Goal: Information Seeking & Learning: Learn about a topic

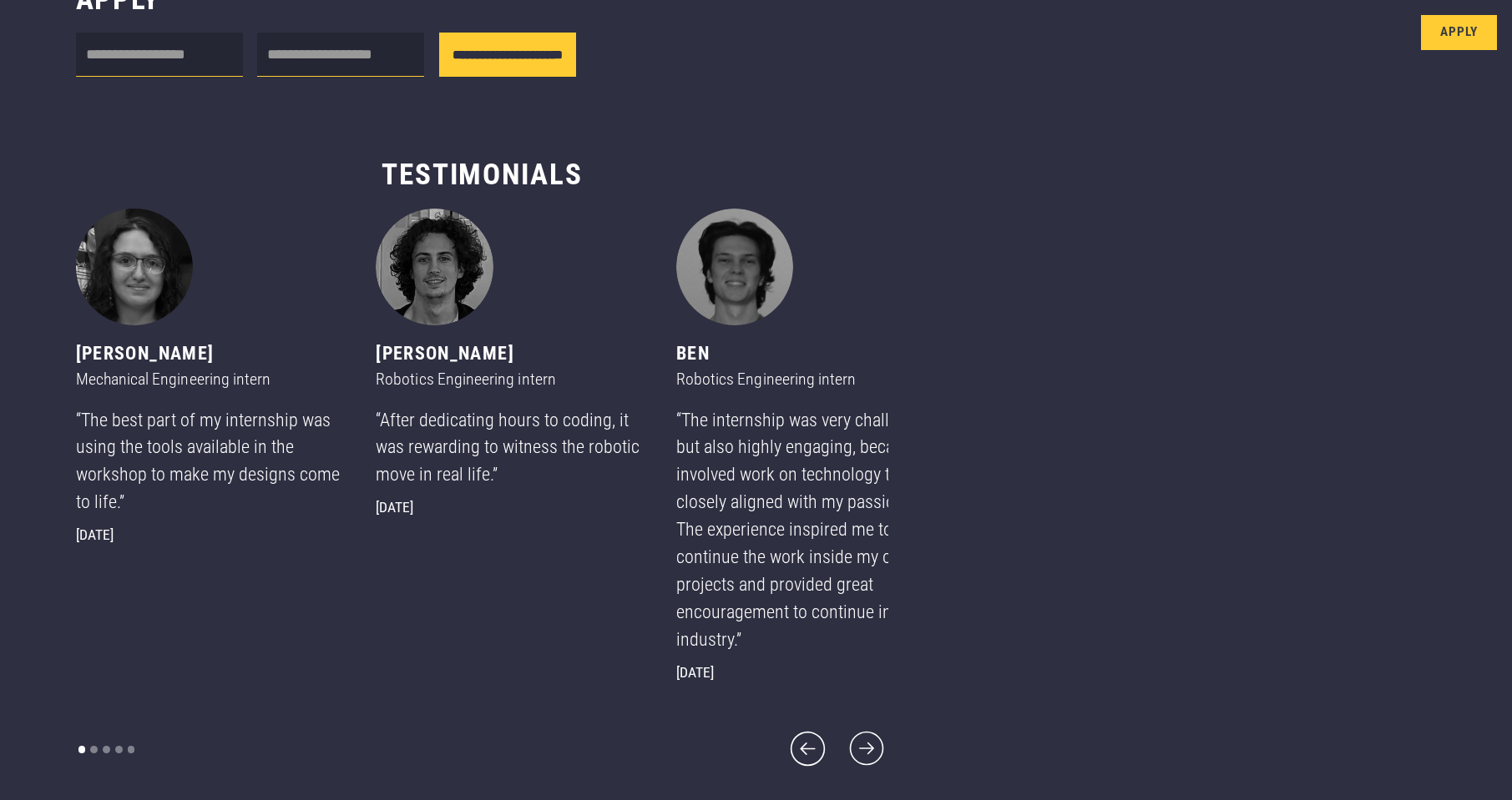
scroll to position [867, 0]
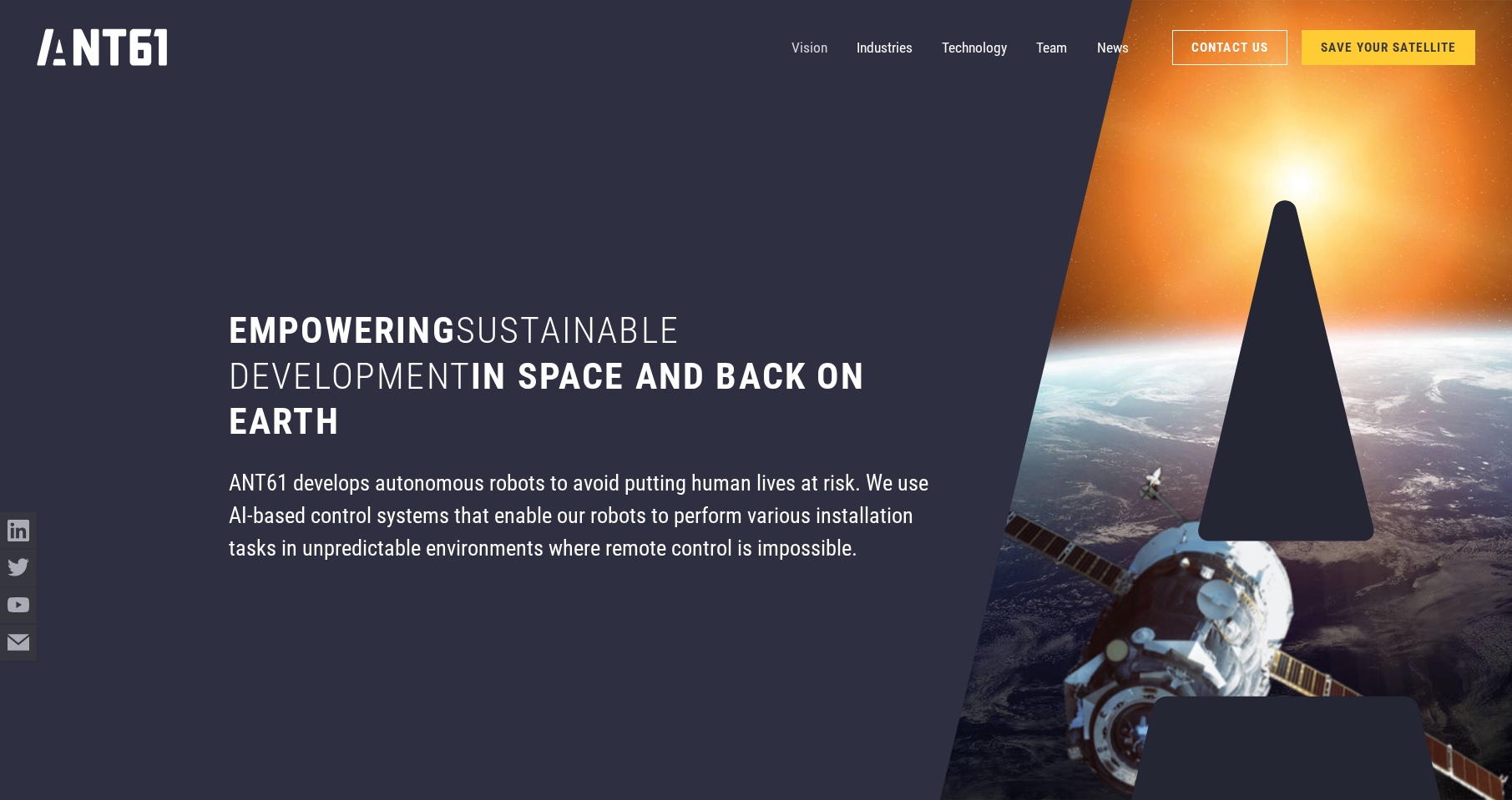
click at [808, 50] on link "Vision" at bounding box center [809, 48] width 36 height 37
click at [968, 47] on link "Technology" at bounding box center [974, 48] width 65 height 37
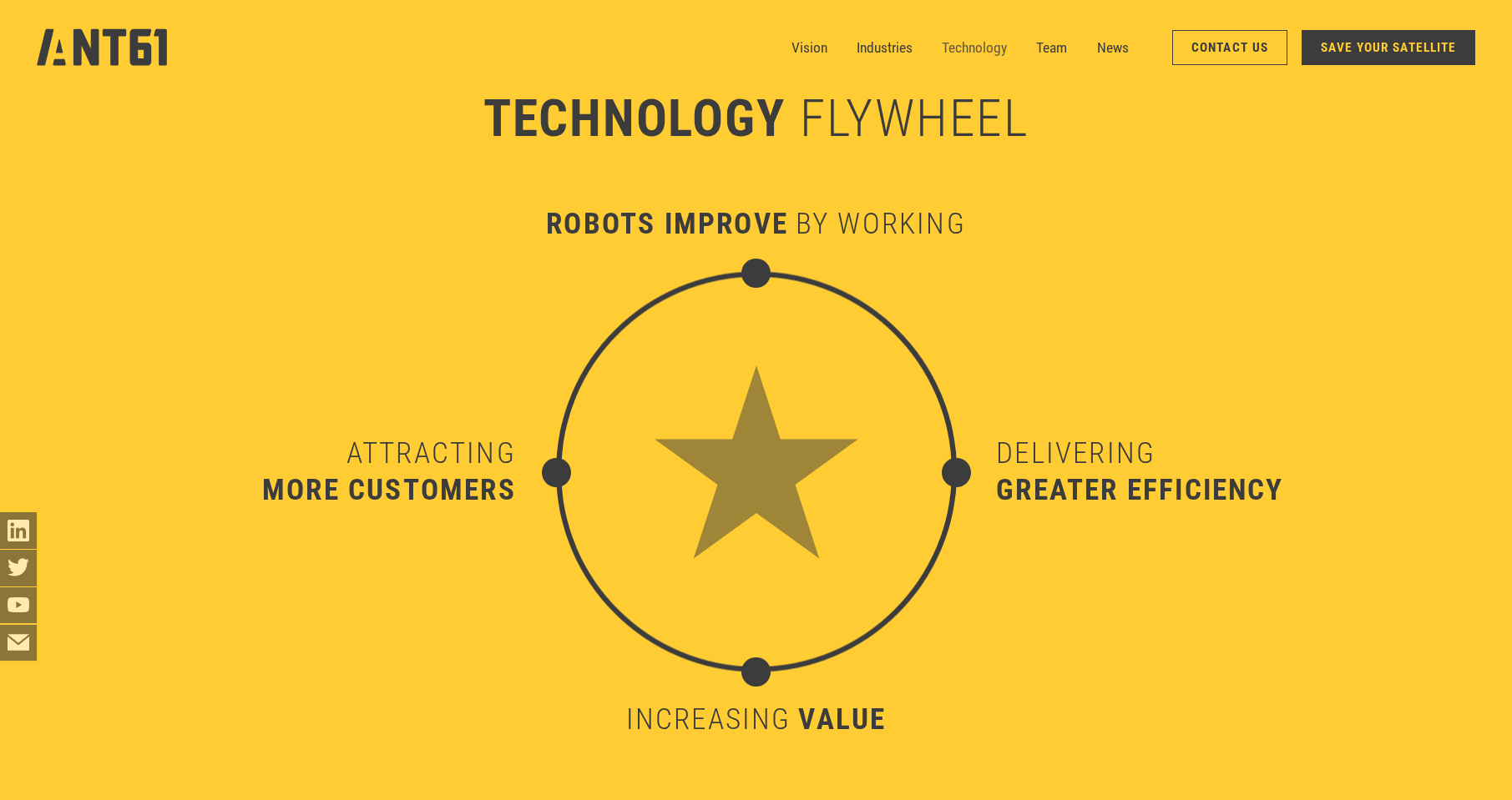
scroll to position [7906, 0]
click at [963, 44] on link "Technology" at bounding box center [974, 48] width 65 height 37
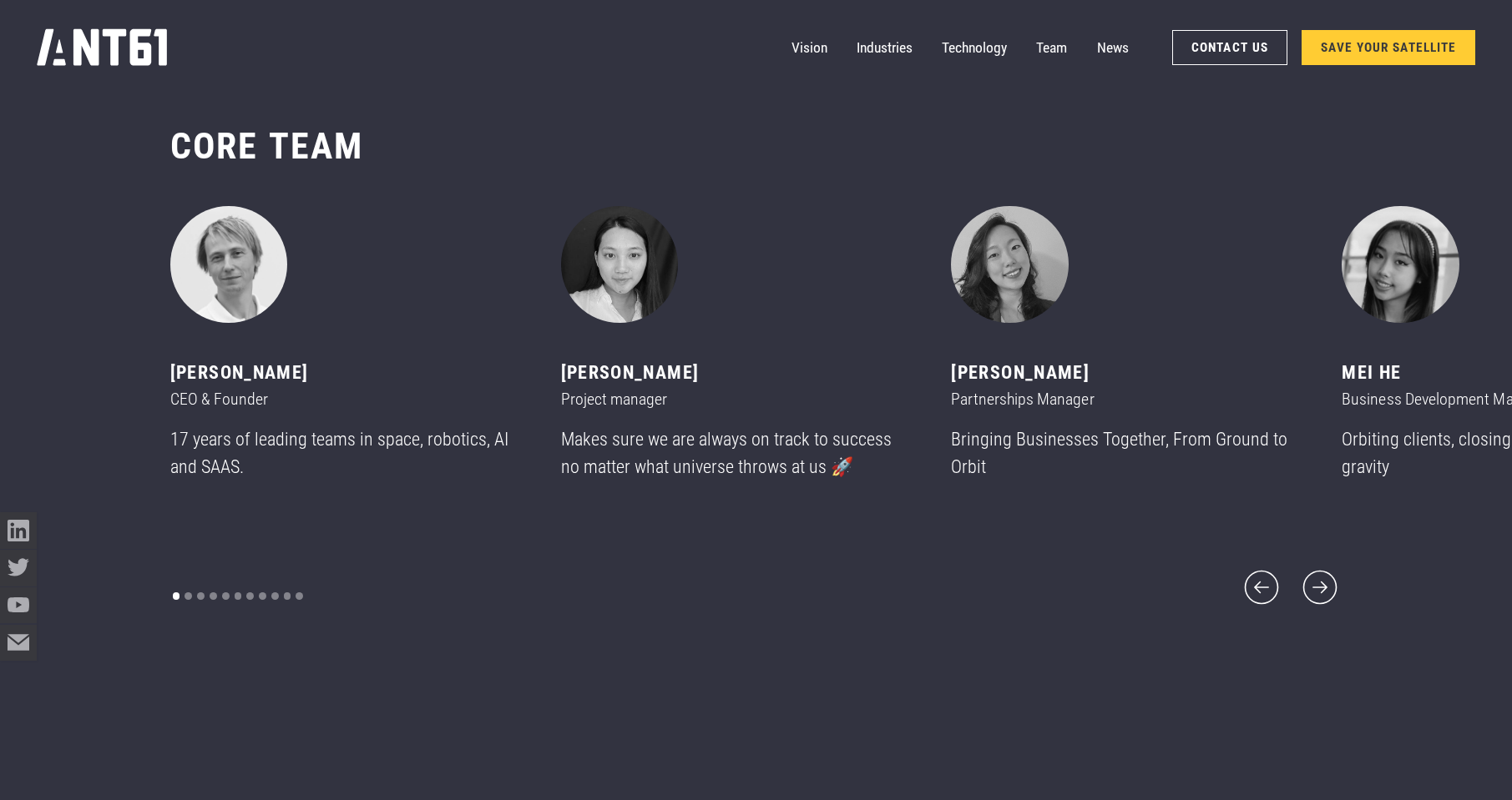
scroll to position [9659, 0]
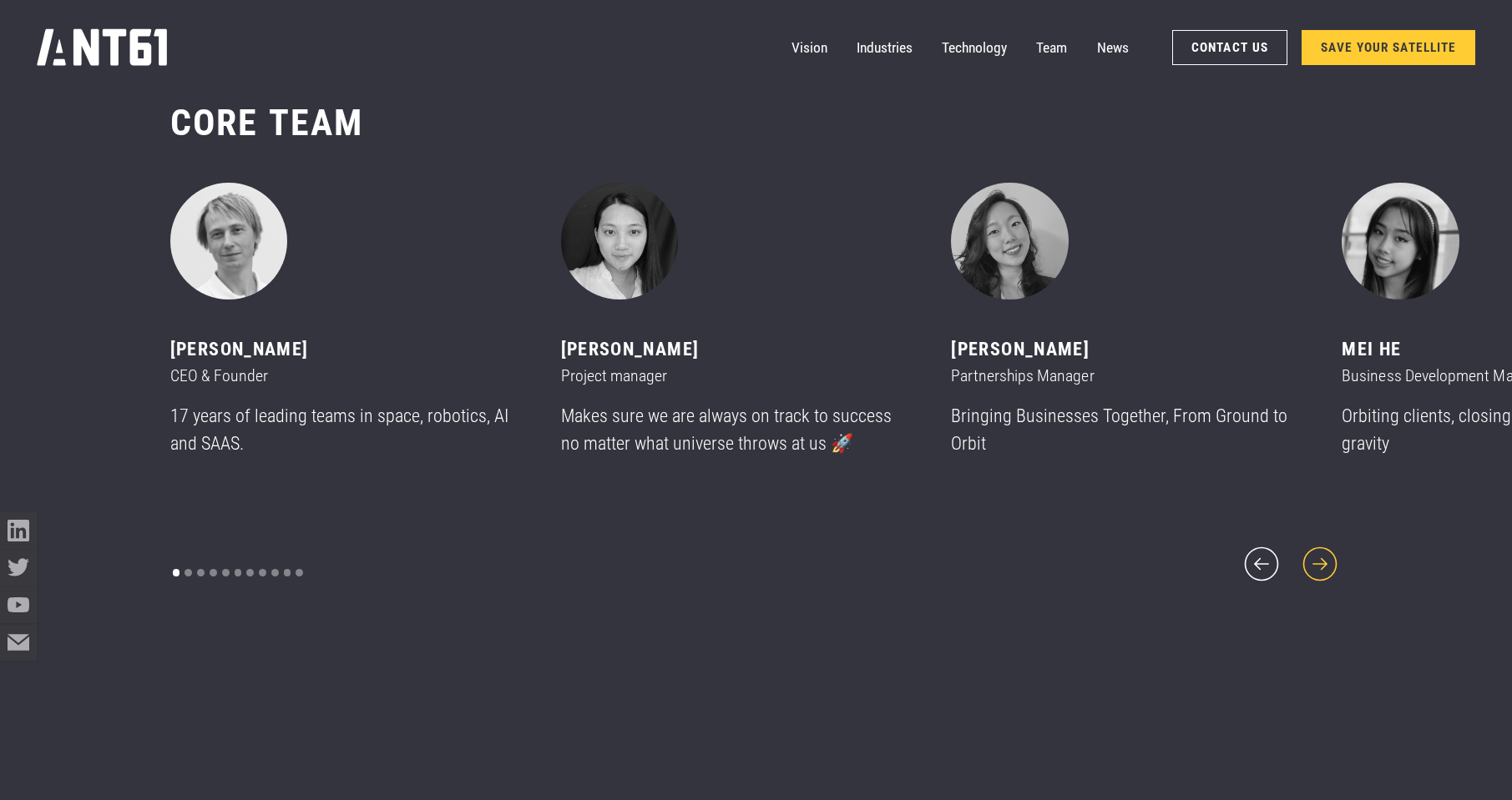
click at [1315, 553] on icon "next slide" at bounding box center [1320, 564] width 44 height 44
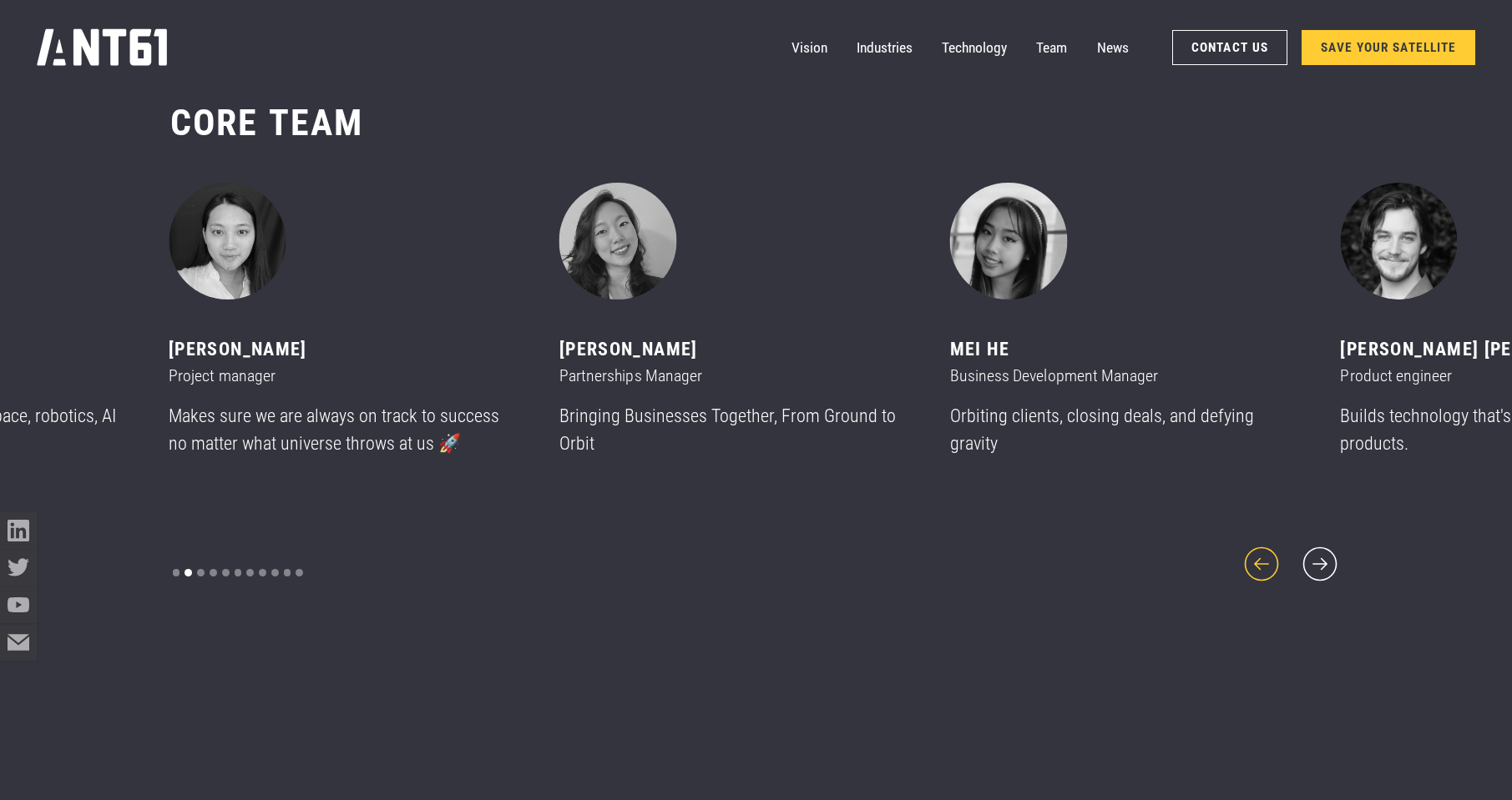
click at [1264, 555] on icon "previous slide" at bounding box center [1261, 564] width 44 height 44
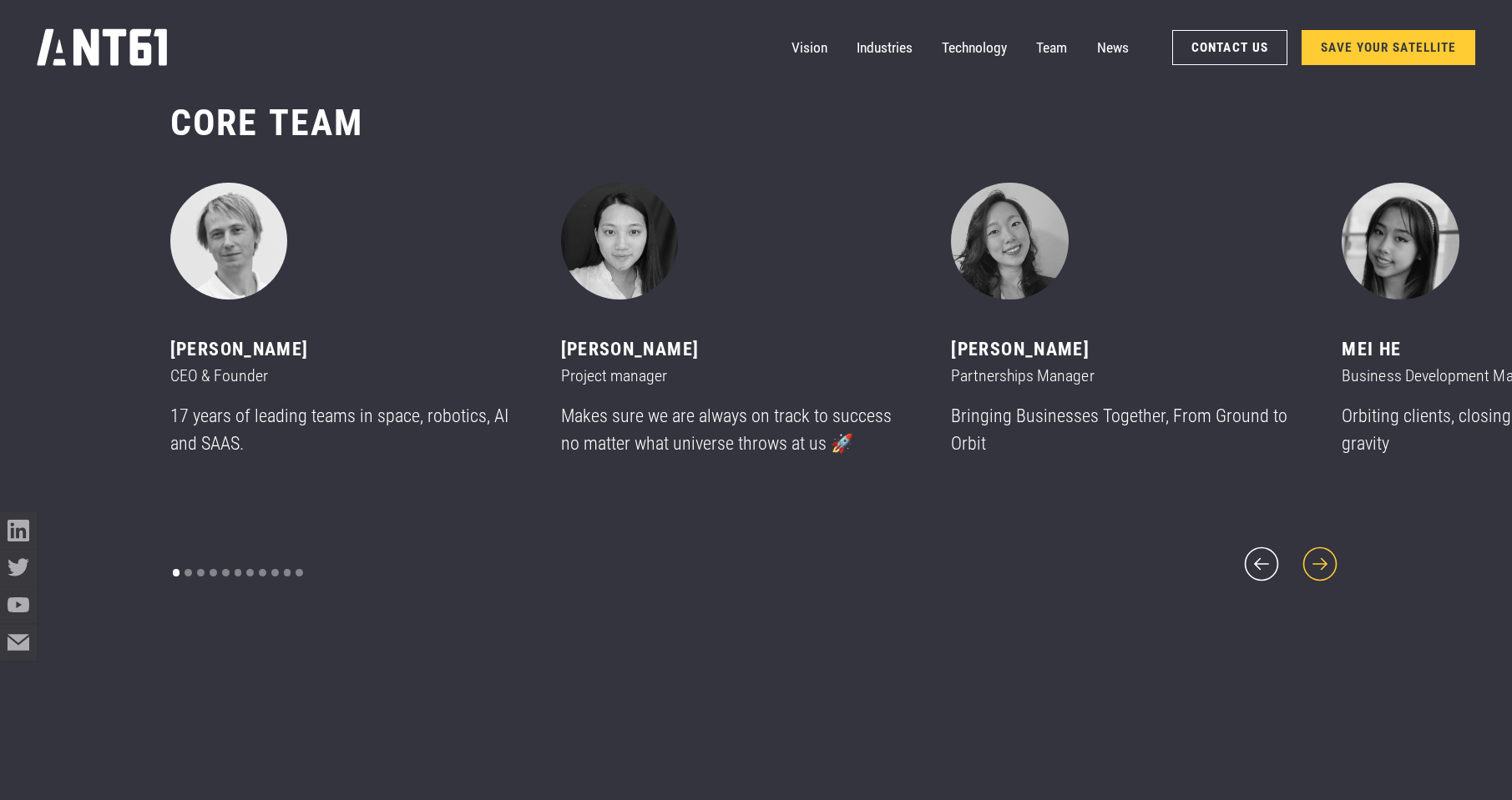
click at [1319, 552] on icon "next slide" at bounding box center [1319, 564] width 34 height 34
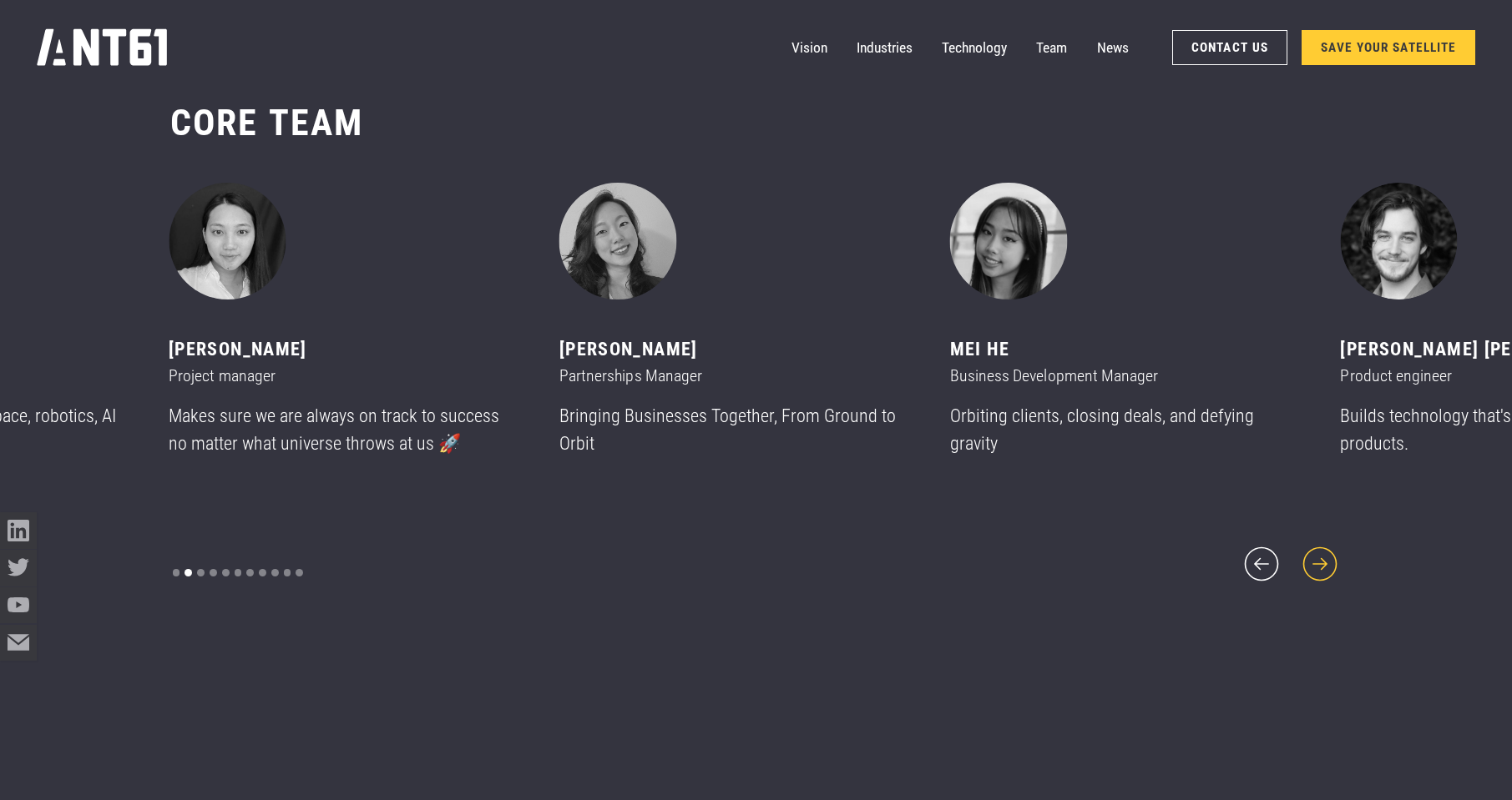
click at [1319, 552] on icon "next slide" at bounding box center [1319, 564] width 34 height 34
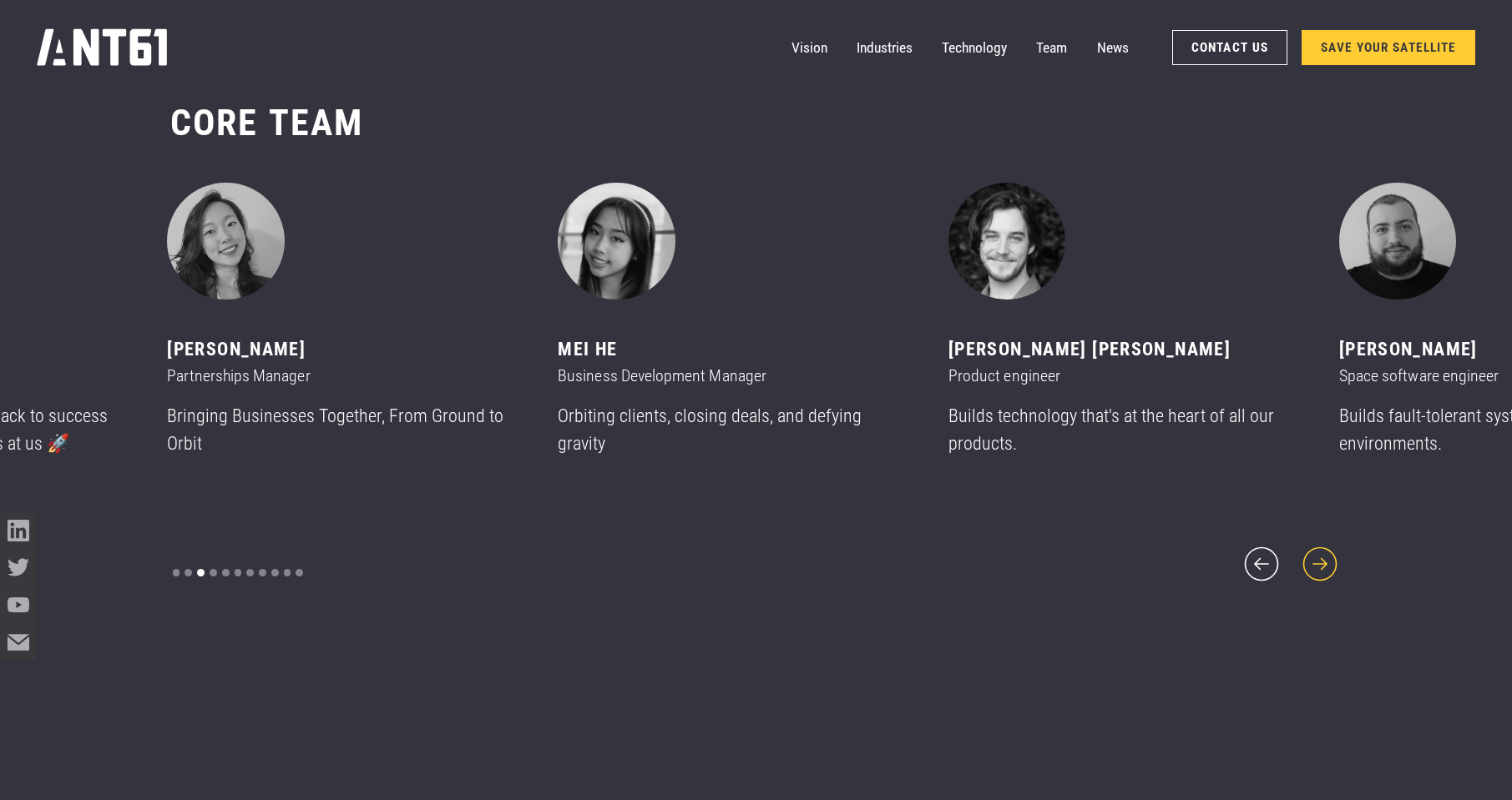
click at [1319, 552] on icon "next slide" at bounding box center [1319, 564] width 34 height 34
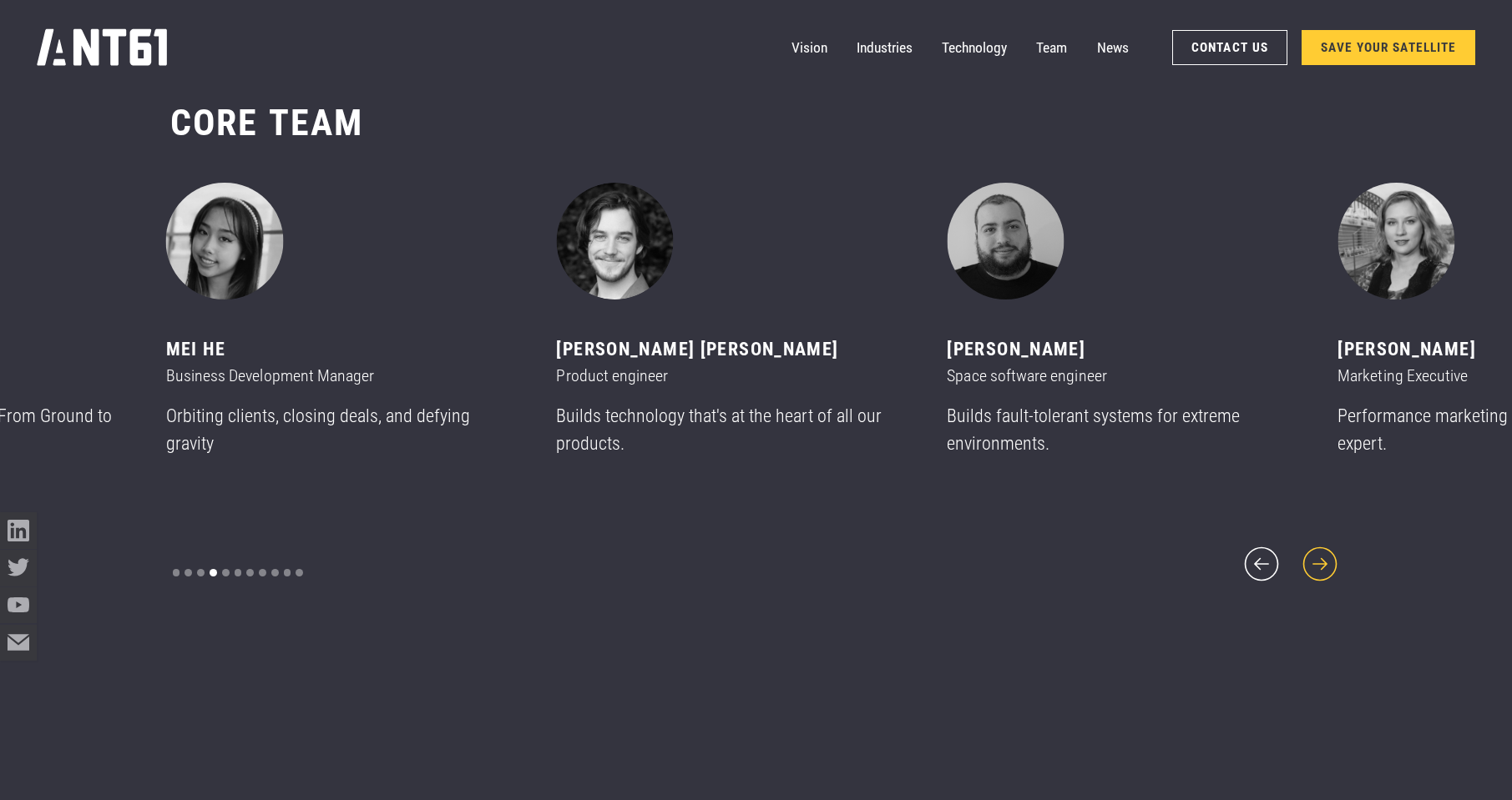
click at [1319, 552] on icon "next slide" at bounding box center [1319, 564] width 34 height 34
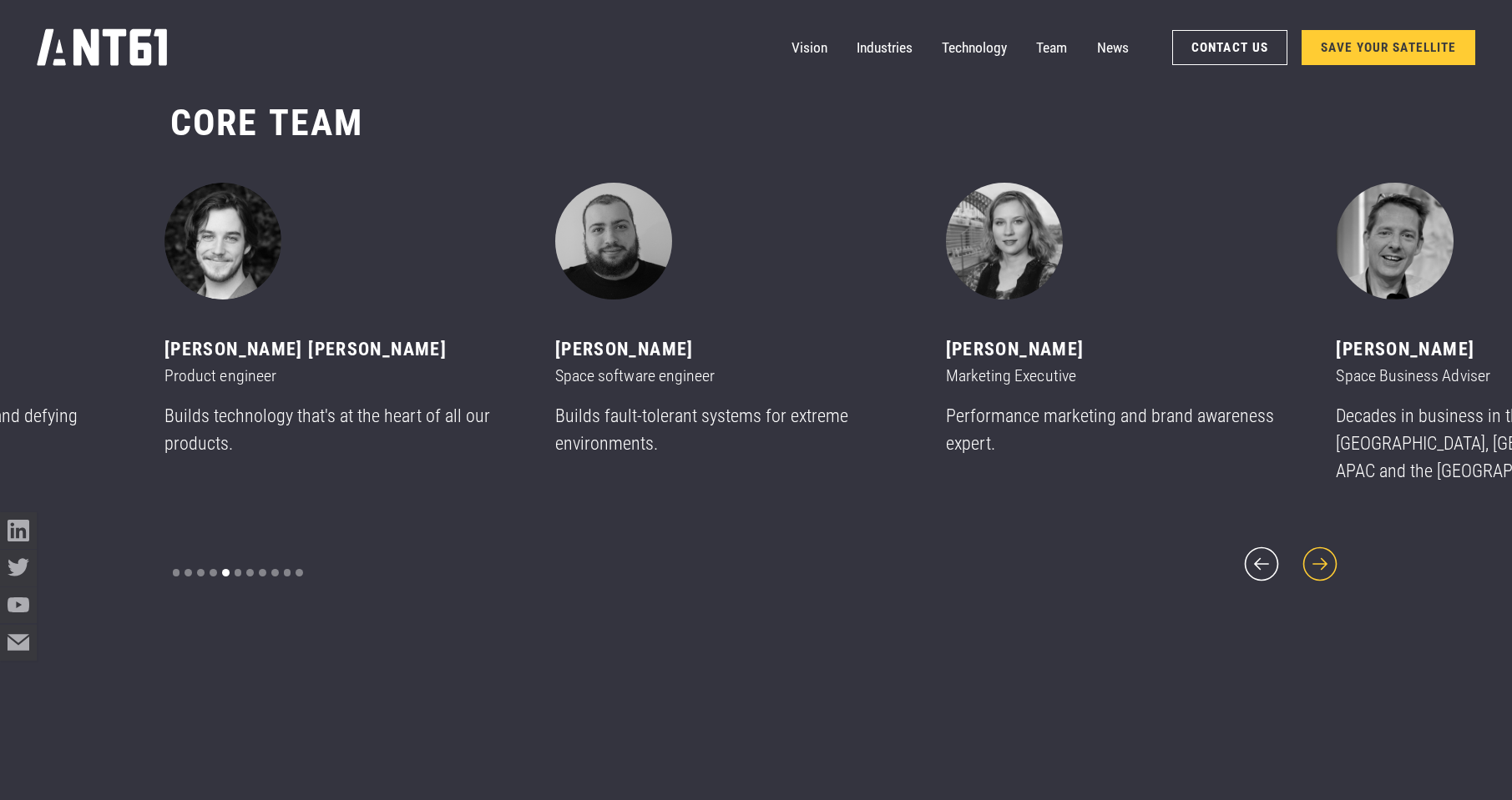
click at [1319, 552] on icon "next slide" at bounding box center [1319, 564] width 34 height 34
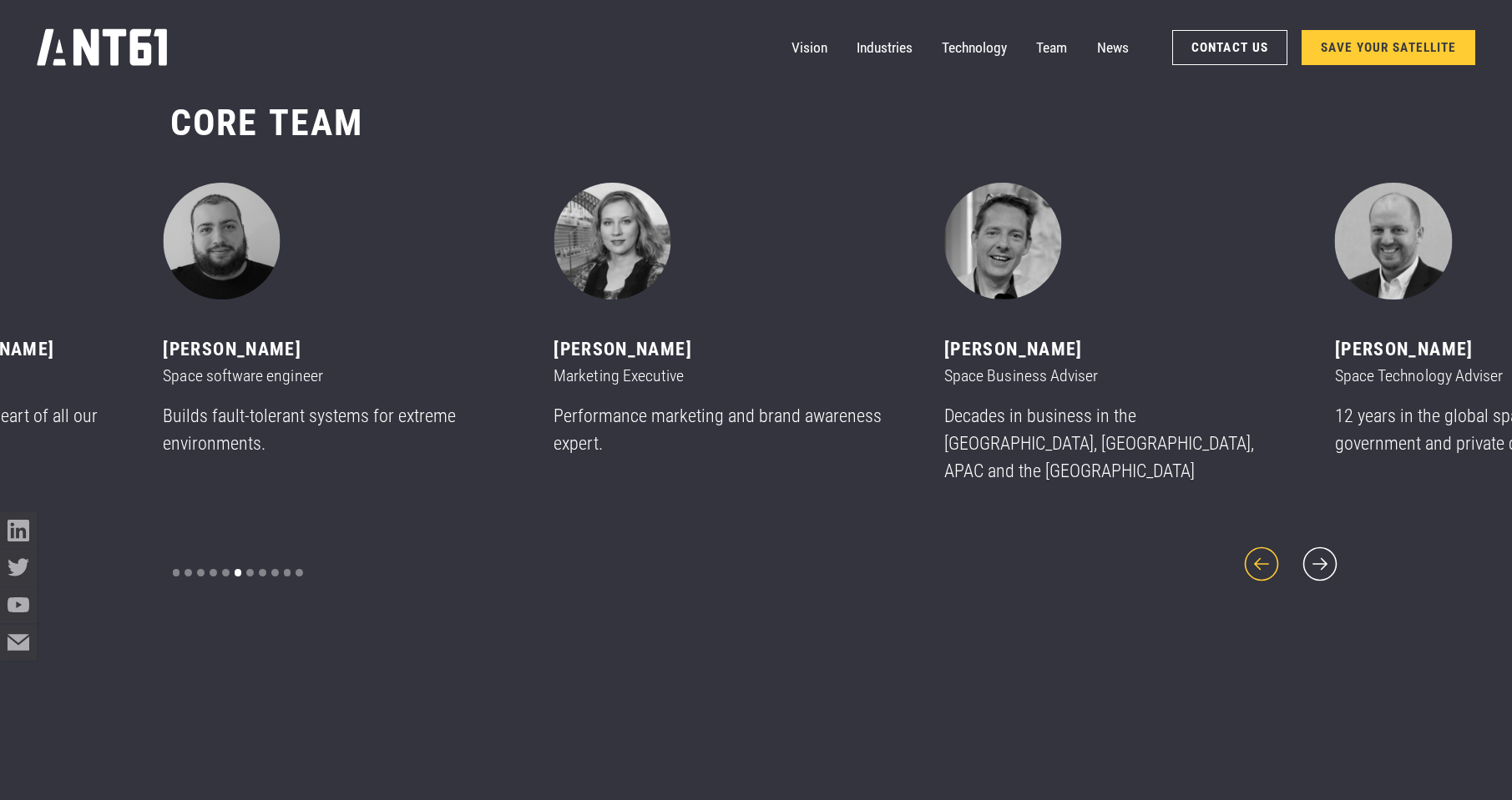
click at [1263, 554] on icon "previous slide" at bounding box center [1261, 564] width 44 height 44
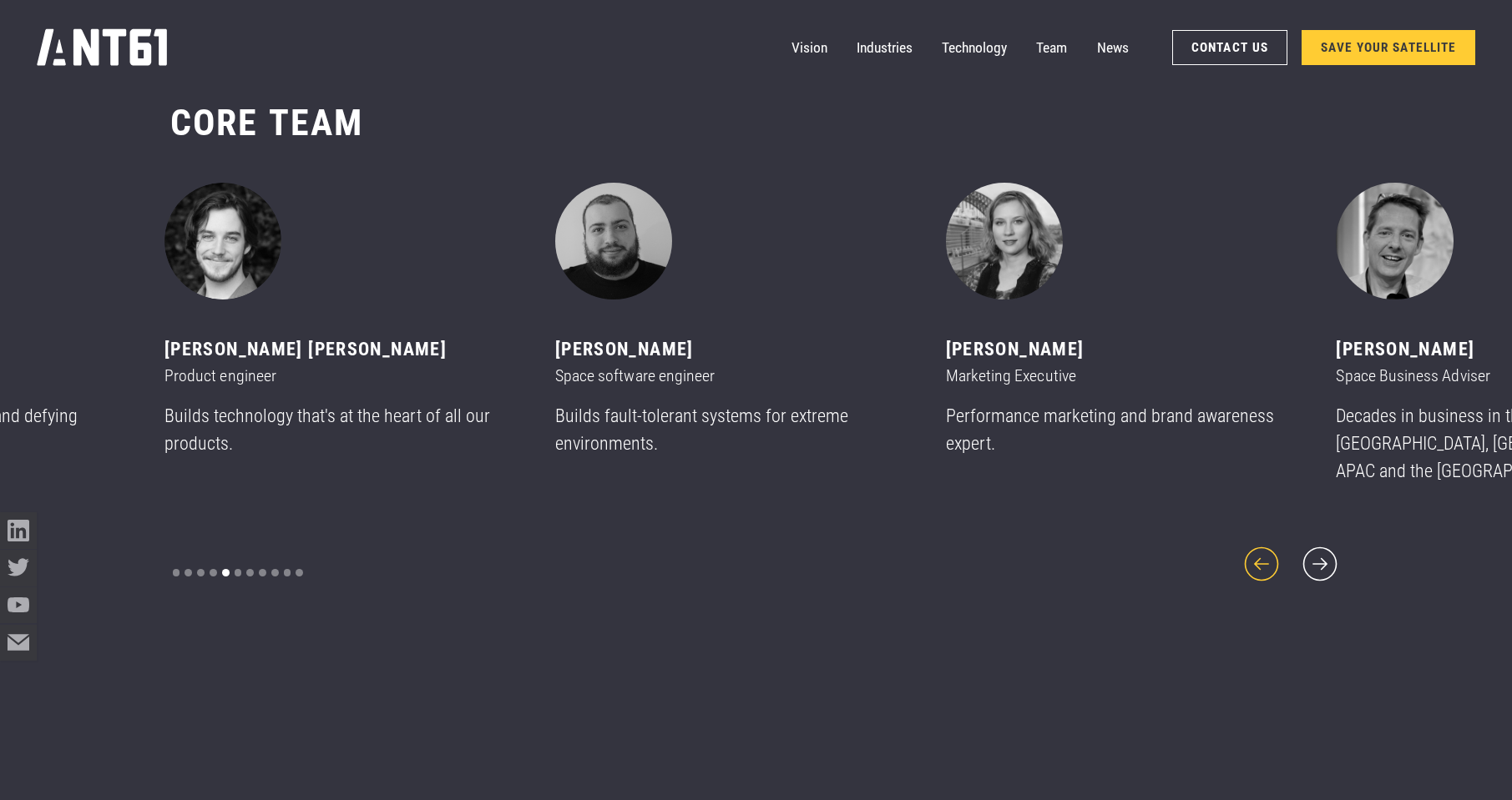
click at [1263, 554] on icon "previous slide" at bounding box center [1261, 564] width 44 height 44
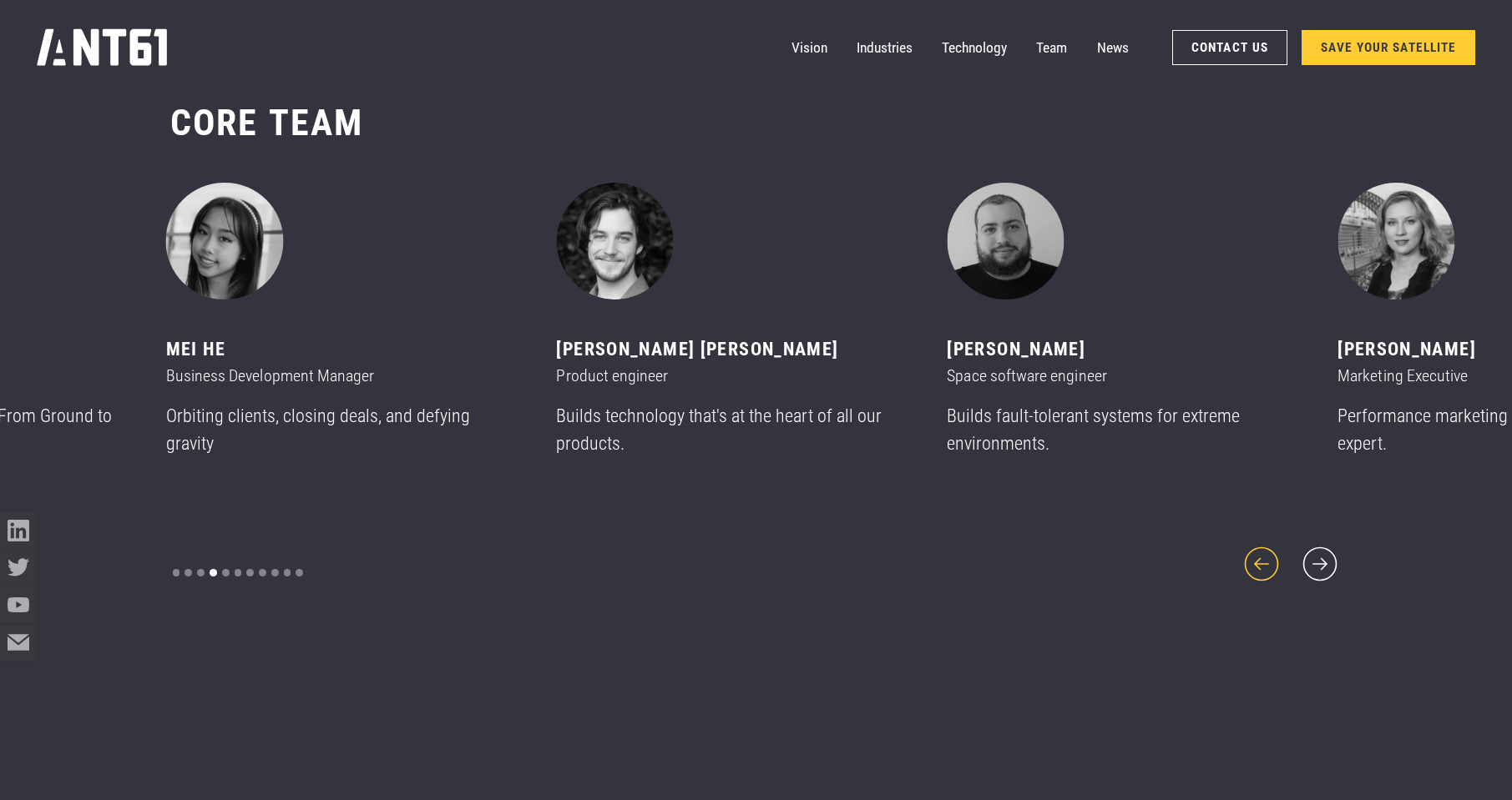
click at [1263, 554] on icon "previous slide" at bounding box center [1261, 564] width 44 height 44
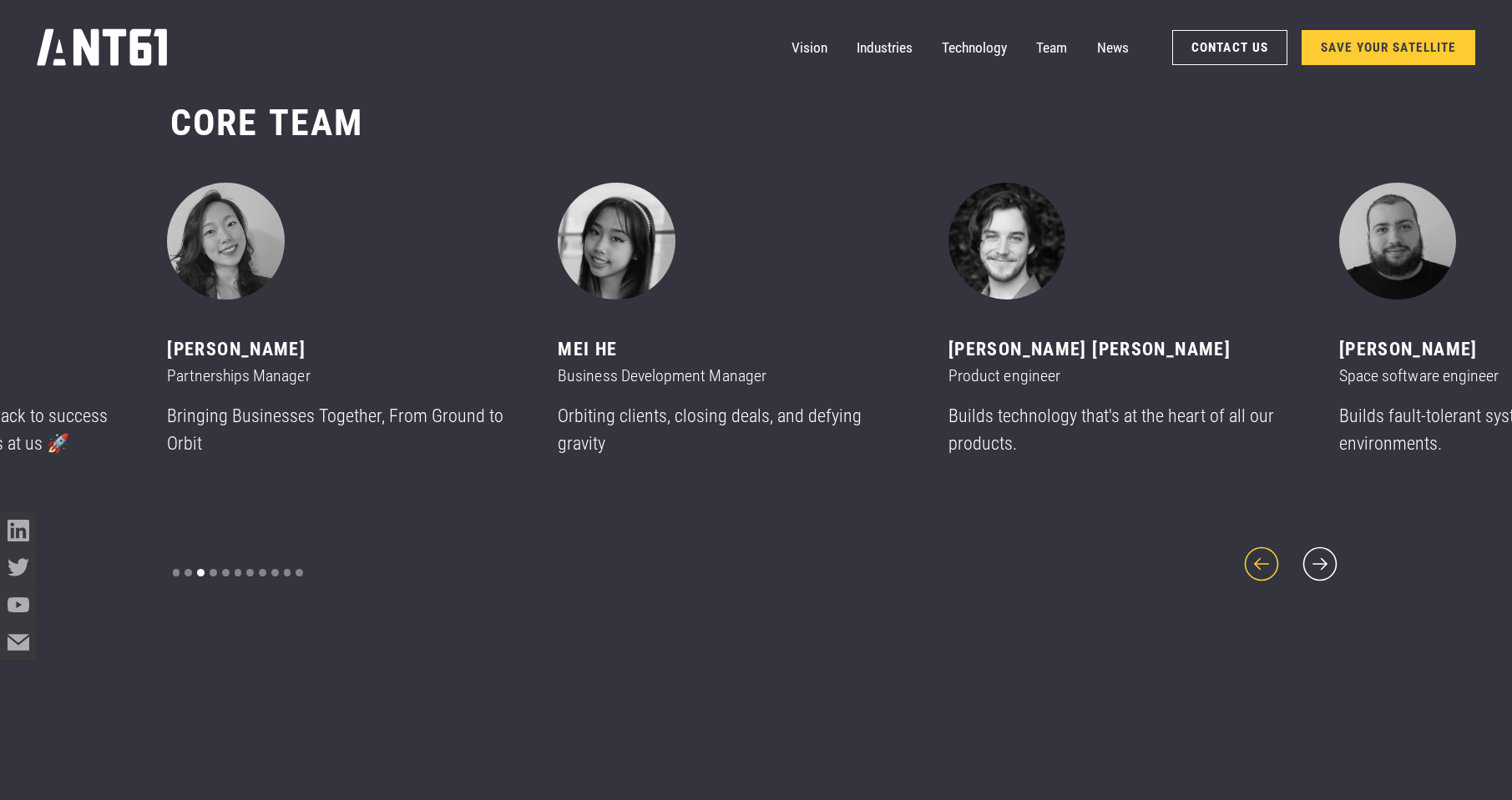
click at [1264, 554] on icon "previous slide" at bounding box center [1261, 564] width 44 height 44
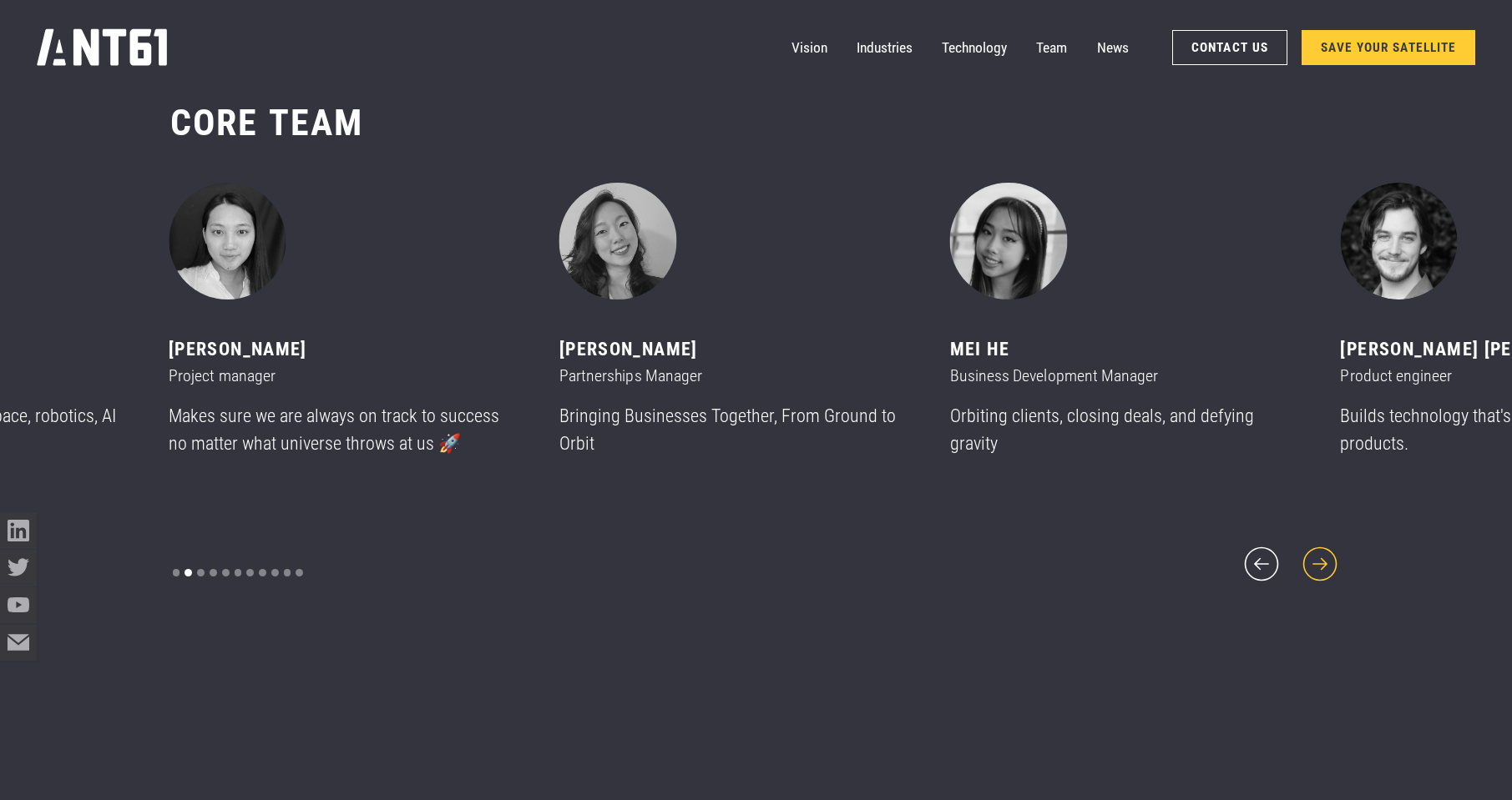
click at [1316, 554] on icon "next slide" at bounding box center [1320, 564] width 44 height 44
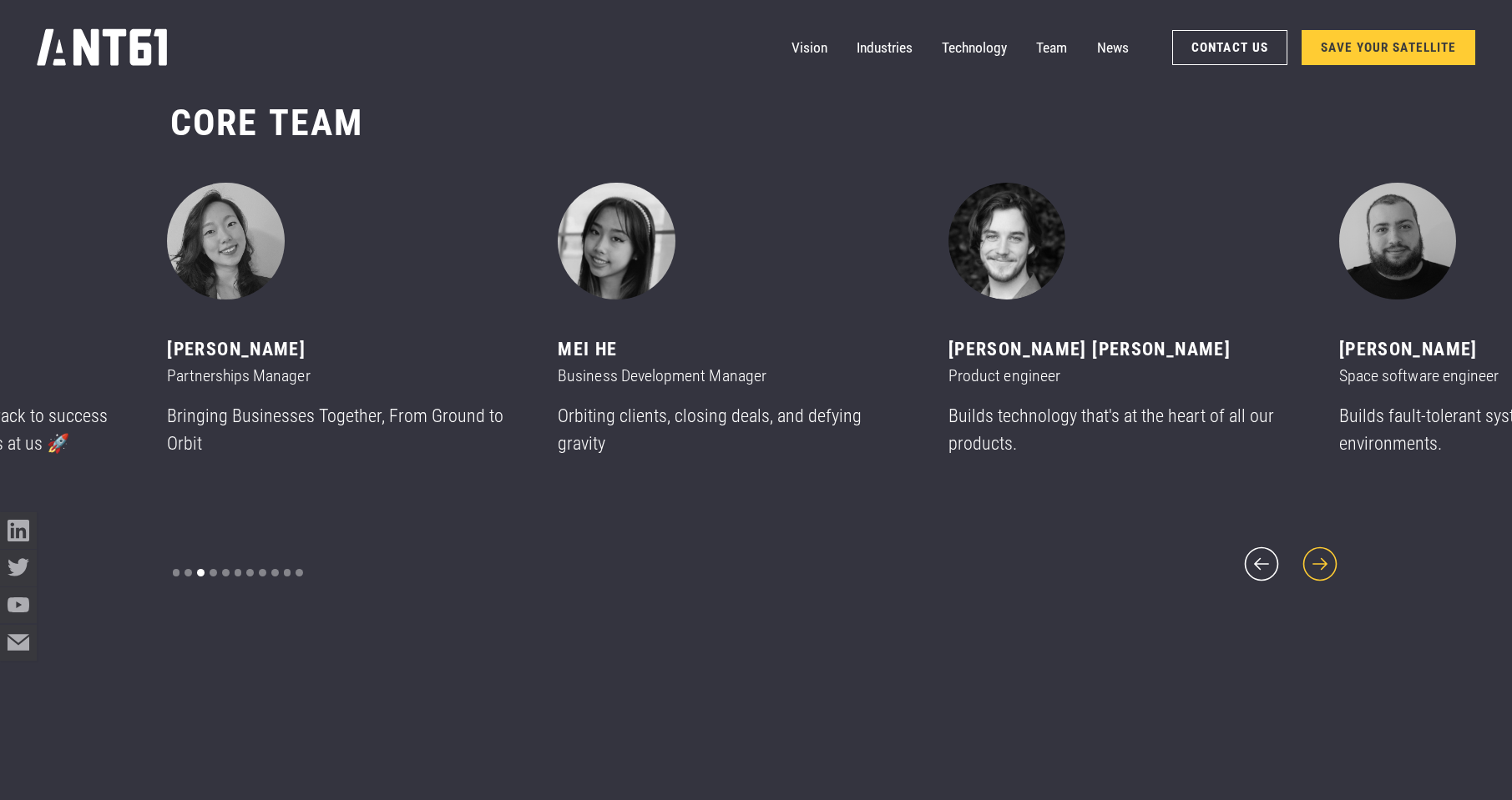
click at [1316, 554] on icon "next slide" at bounding box center [1320, 564] width 44 height 44
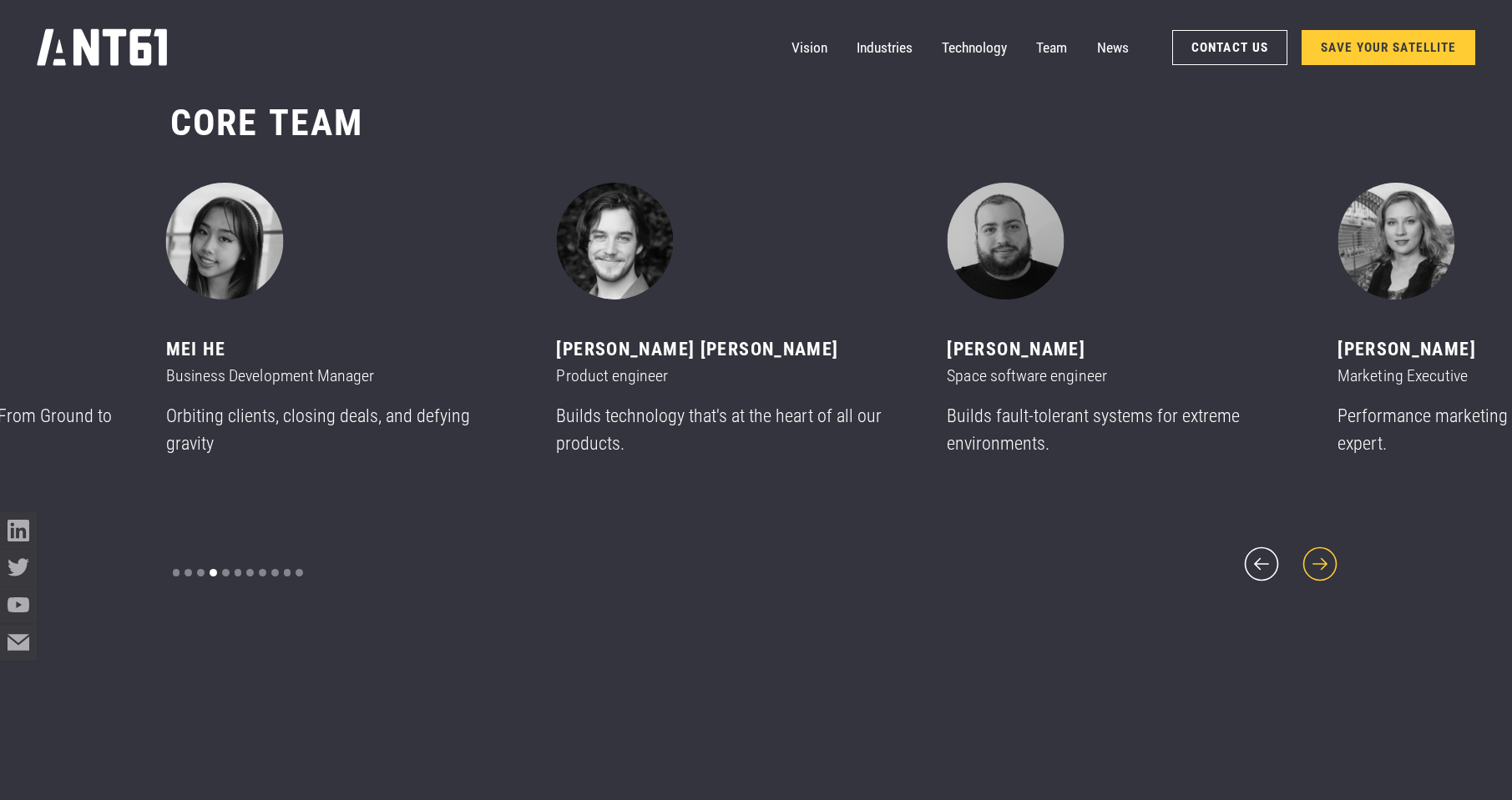
click at [1316, 554] on icon "next slide" at bounding box center [1320, 564] width 44 height 44
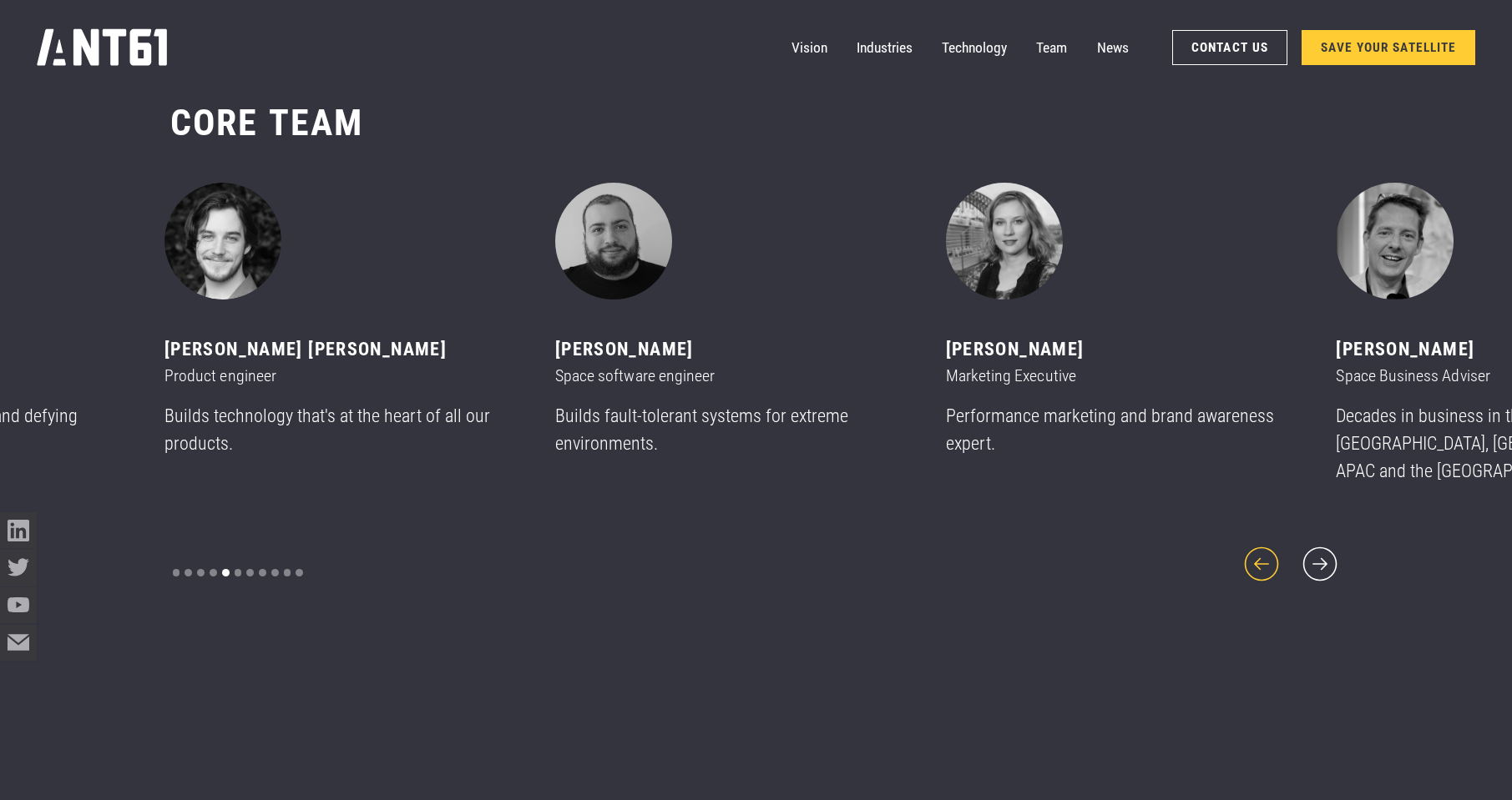
click at [1254, 554] on icon "previous slide" at bounding box center [1261, 564] width 44 height 44
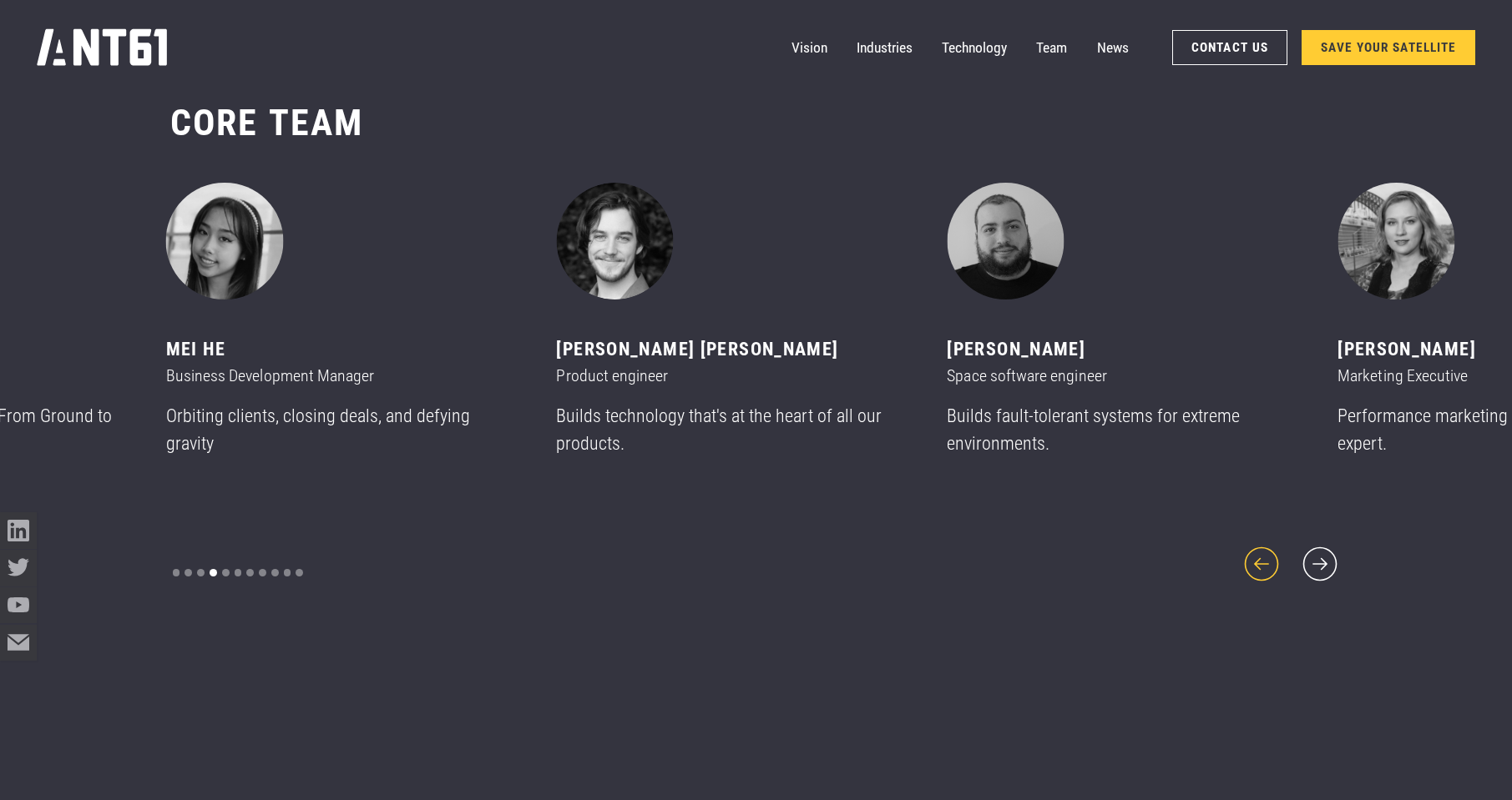
click at [1254, 554] on icon "previous slide" at bounding box center [1261, 564] width 44 height 44
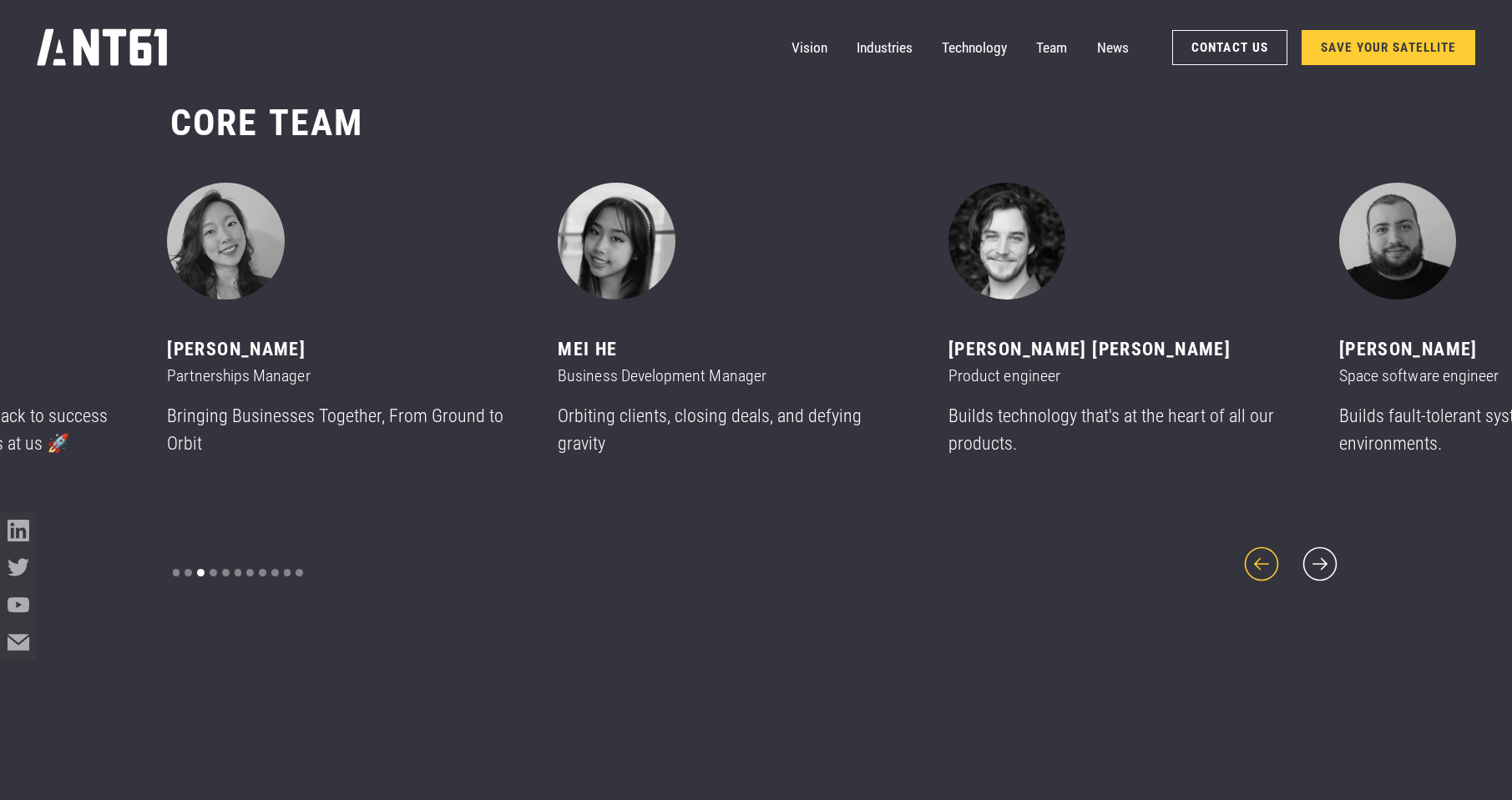
click at [1254, 554] on icon "previous slide" at bounding box center [1261, 564] width 44 height 44
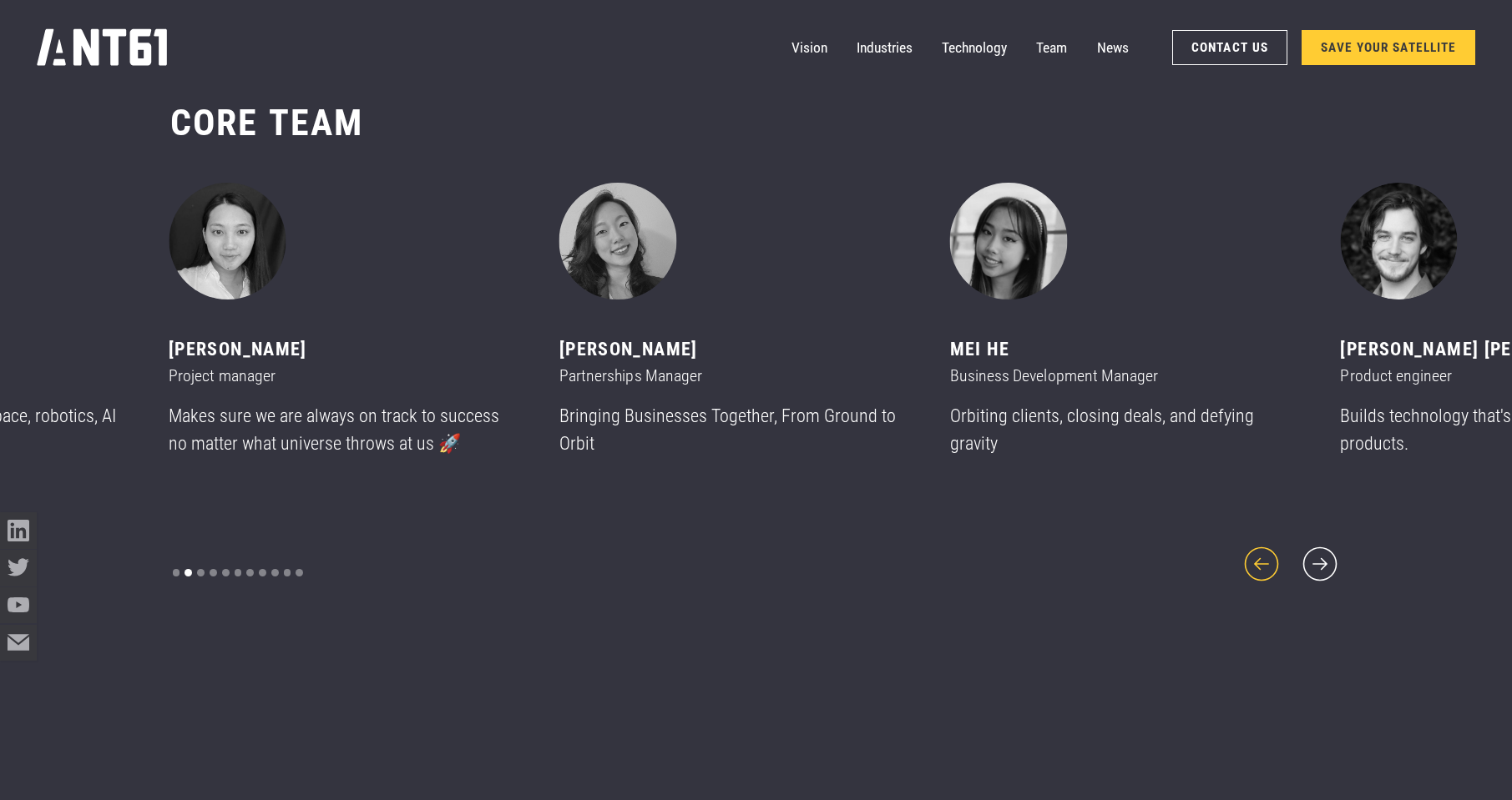
click at [1254, 554] on icon "previous slide" at bounding box center [1261, 564] width 44 height 44
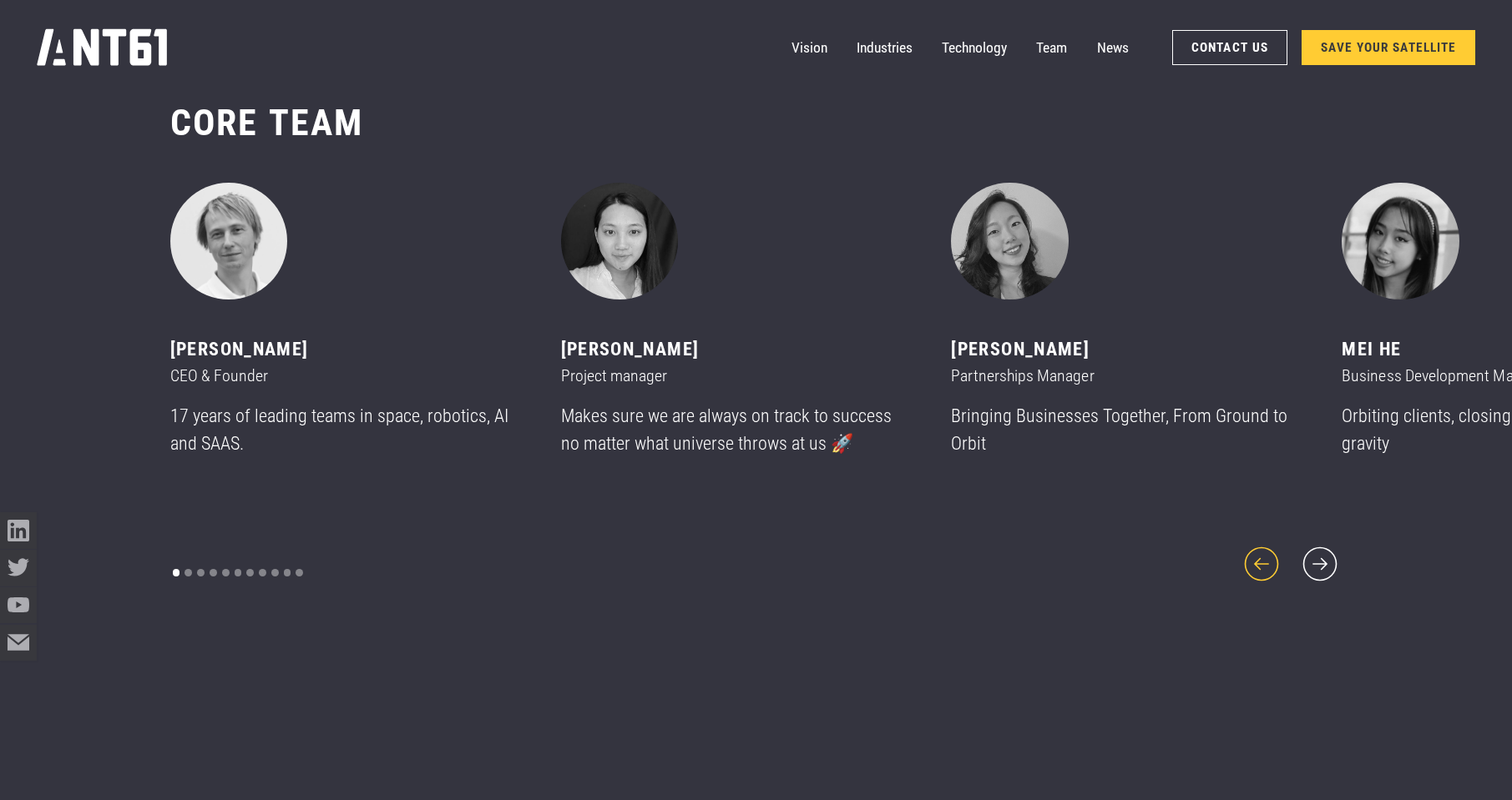
click at [1254, 554] on icon "previous slide" at bounding box center [1261, 564] width 44 height 44
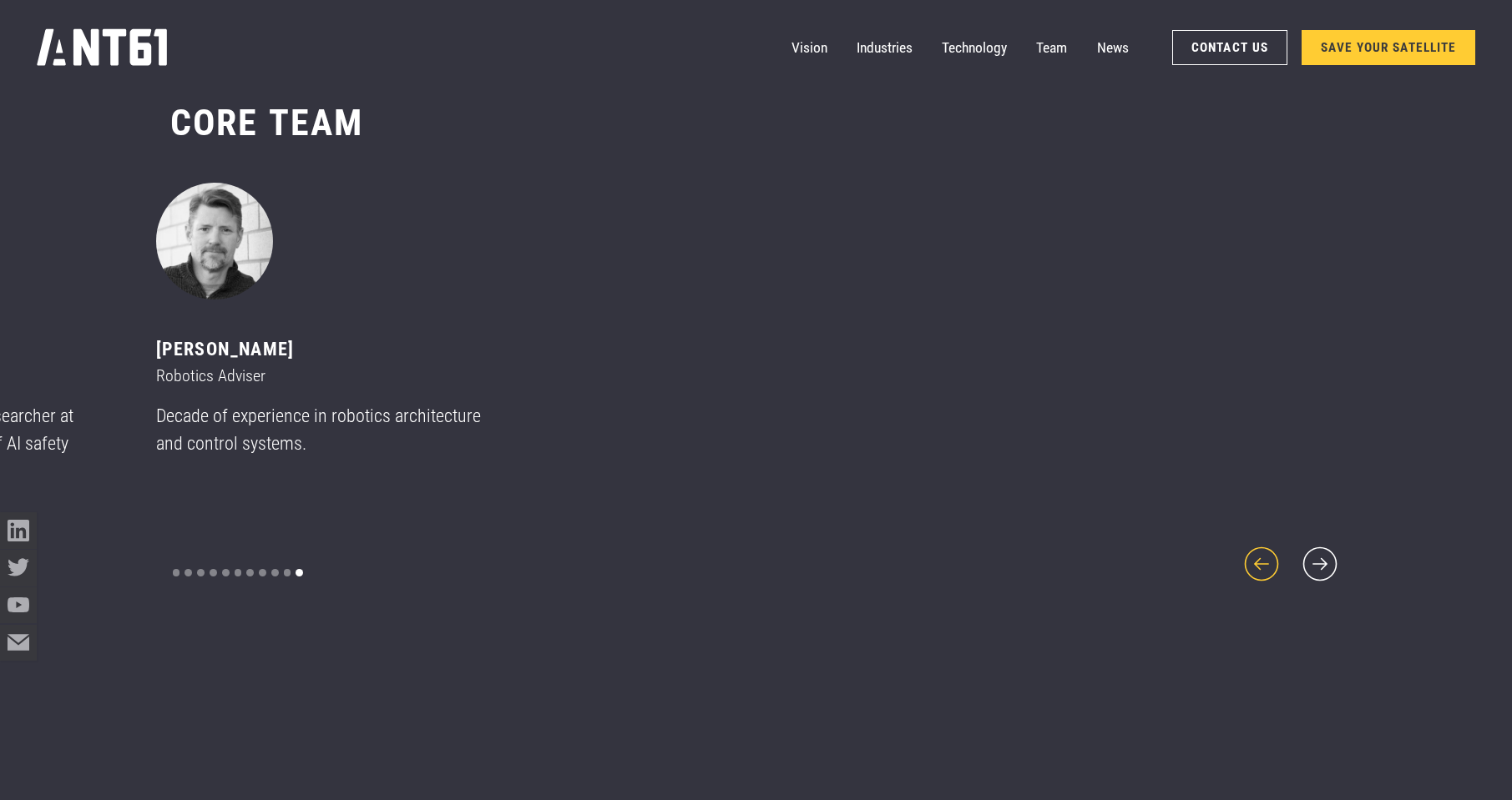
click at [1254, 554] on icon "previous slide" at bounding box center [1261, 564] width 44 height 44
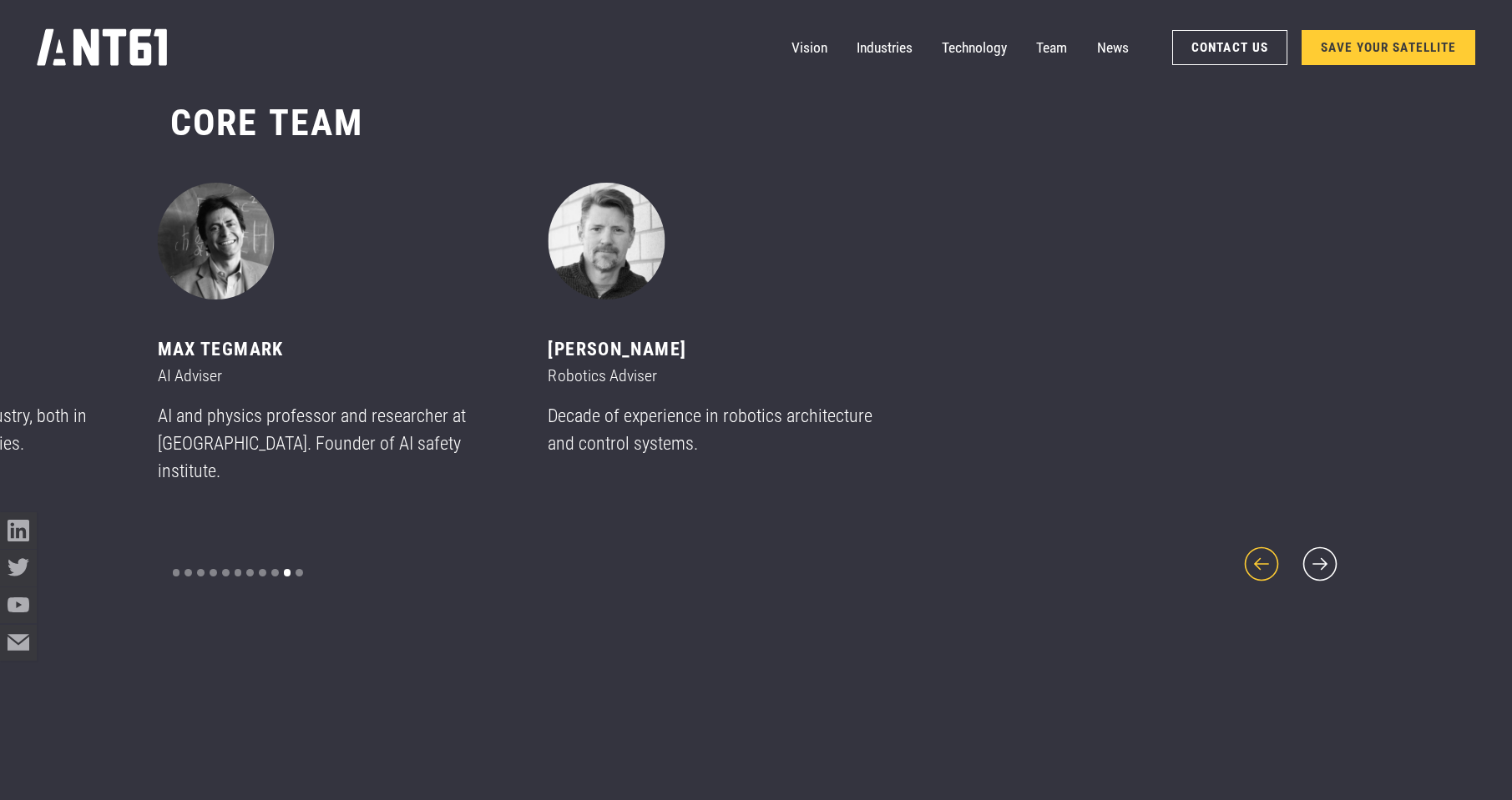
click at [1259, 554] on icon "previous slide" at bounding box center [1261, 564] width 44 height 44
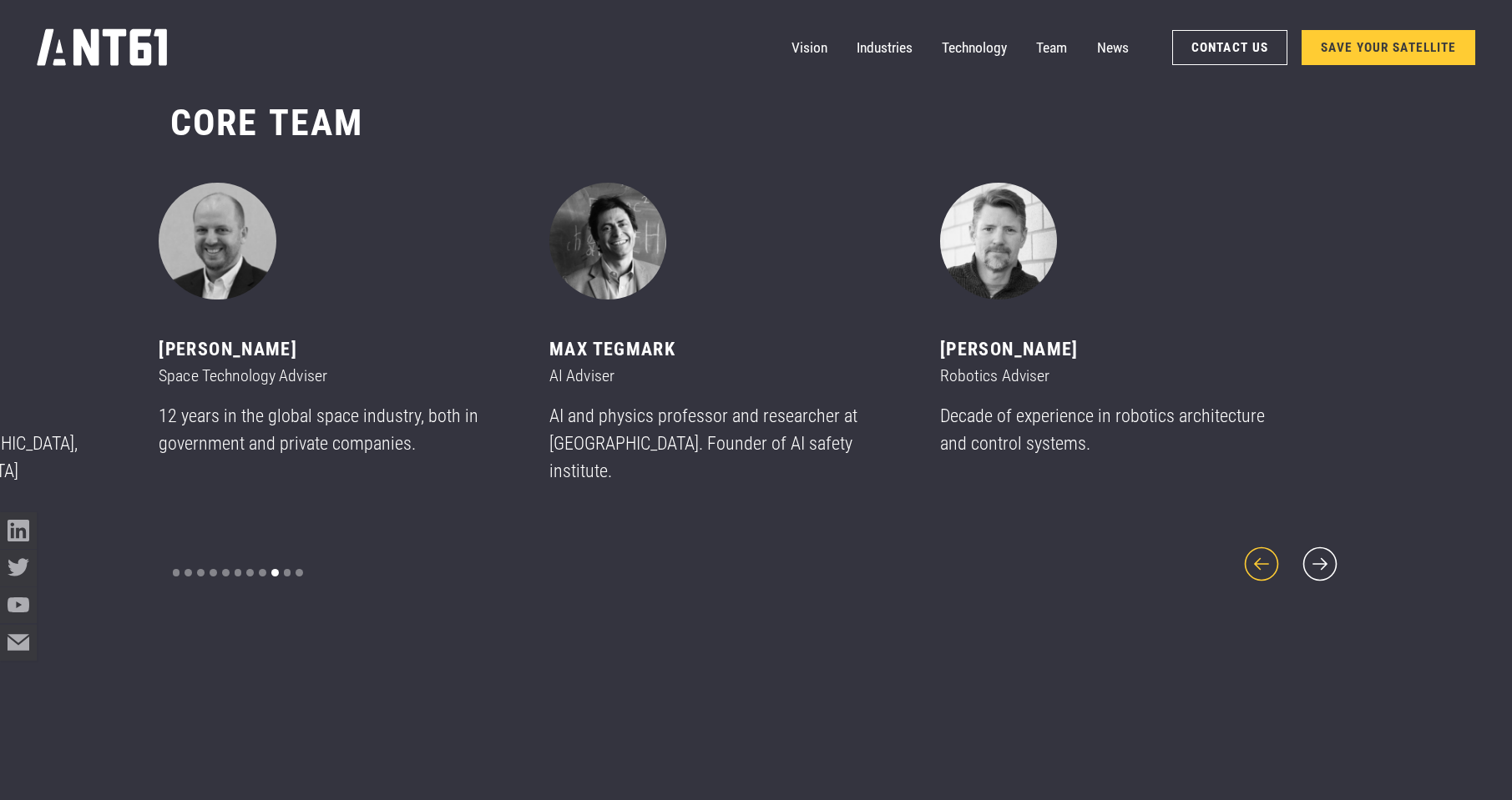
click at [1259, 554] on icon "previous slide" at bounding box center [1261, 564] width 44 height 44
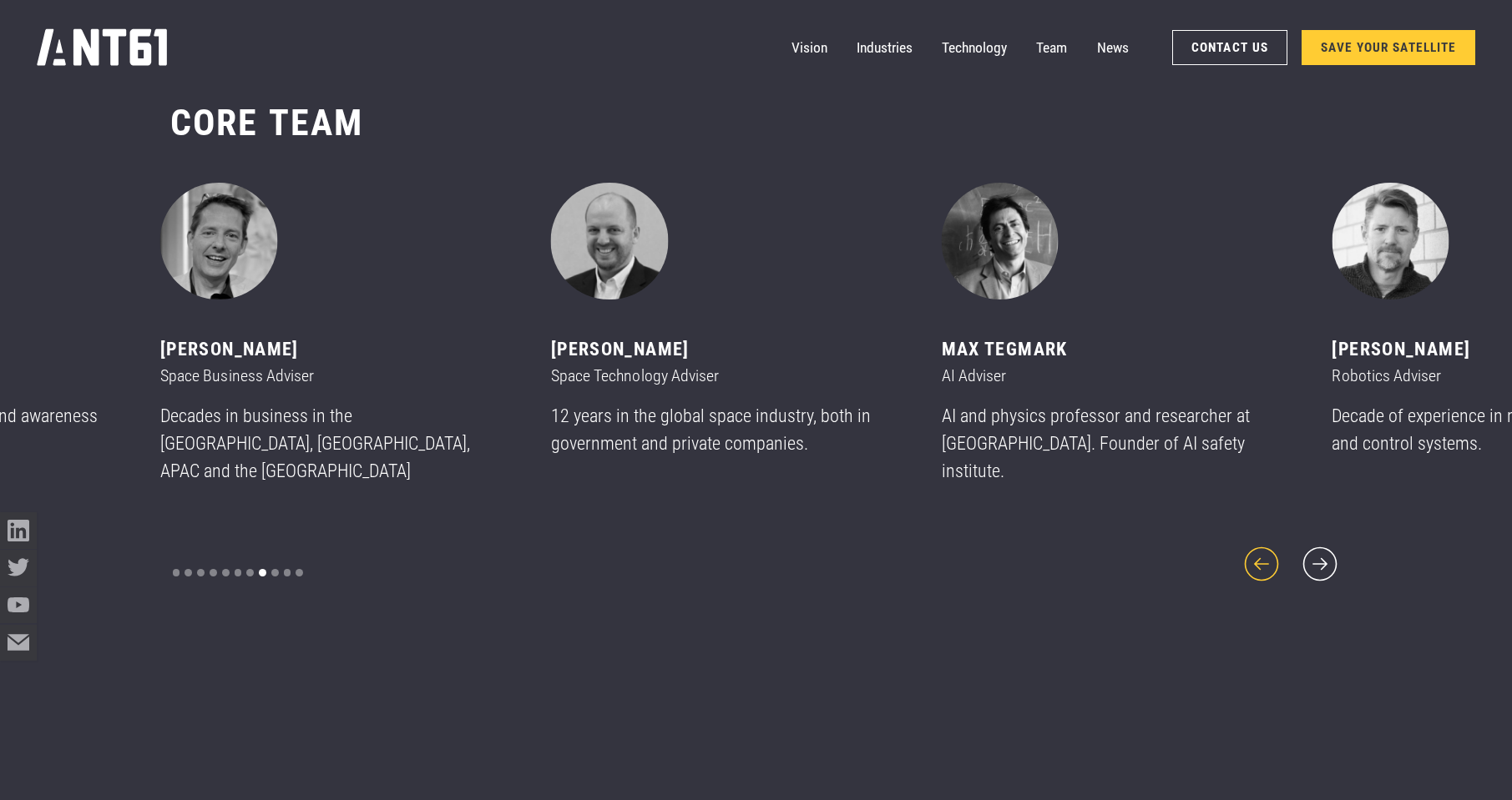
click at [1259, 554] on icon "previous slide" at bounding box center [1261, 564] width 44 height 44
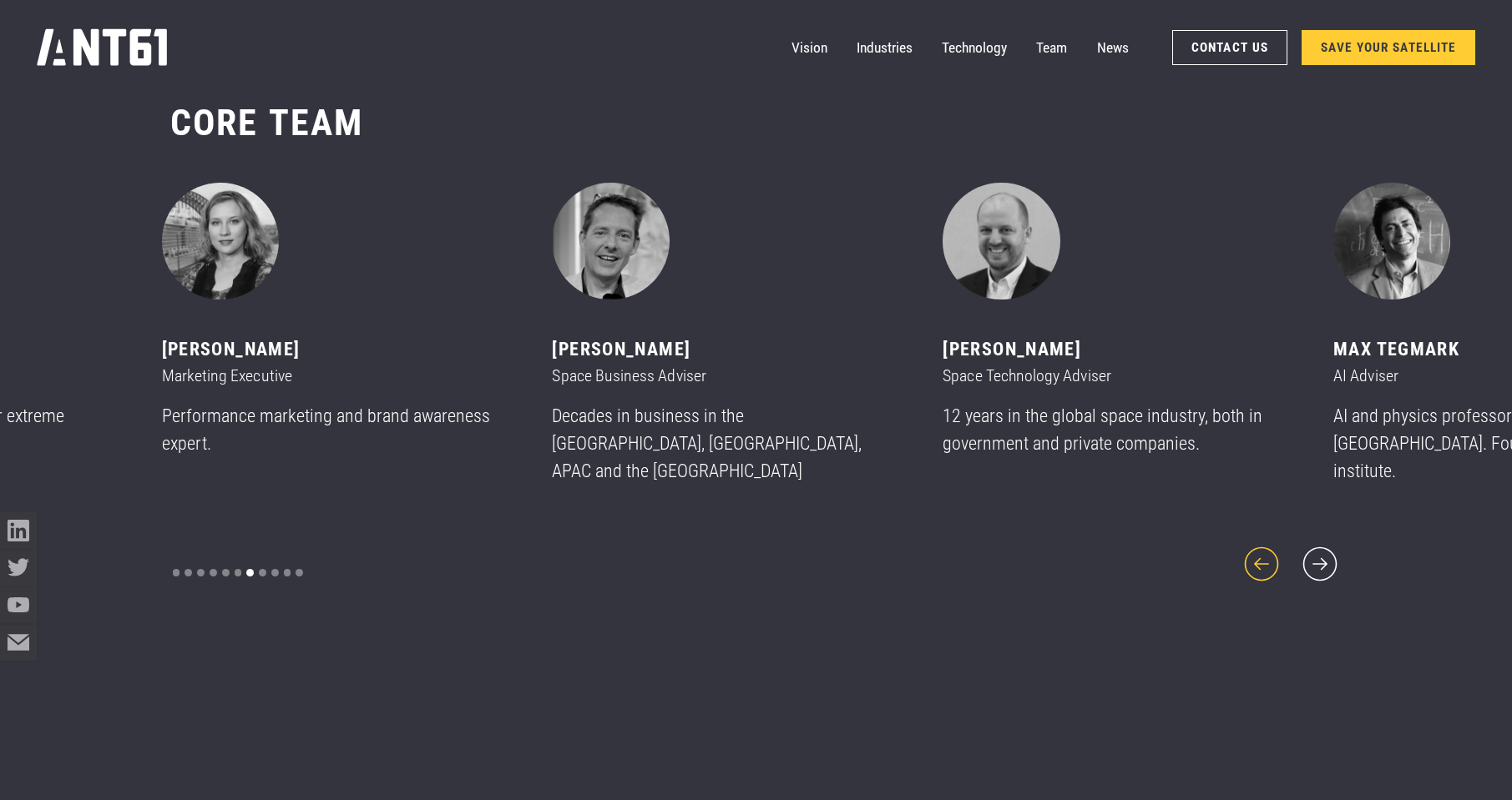
click at [1259, 554] on icon "previous slide" at bounding box center [1261, 564] width 44 height 44
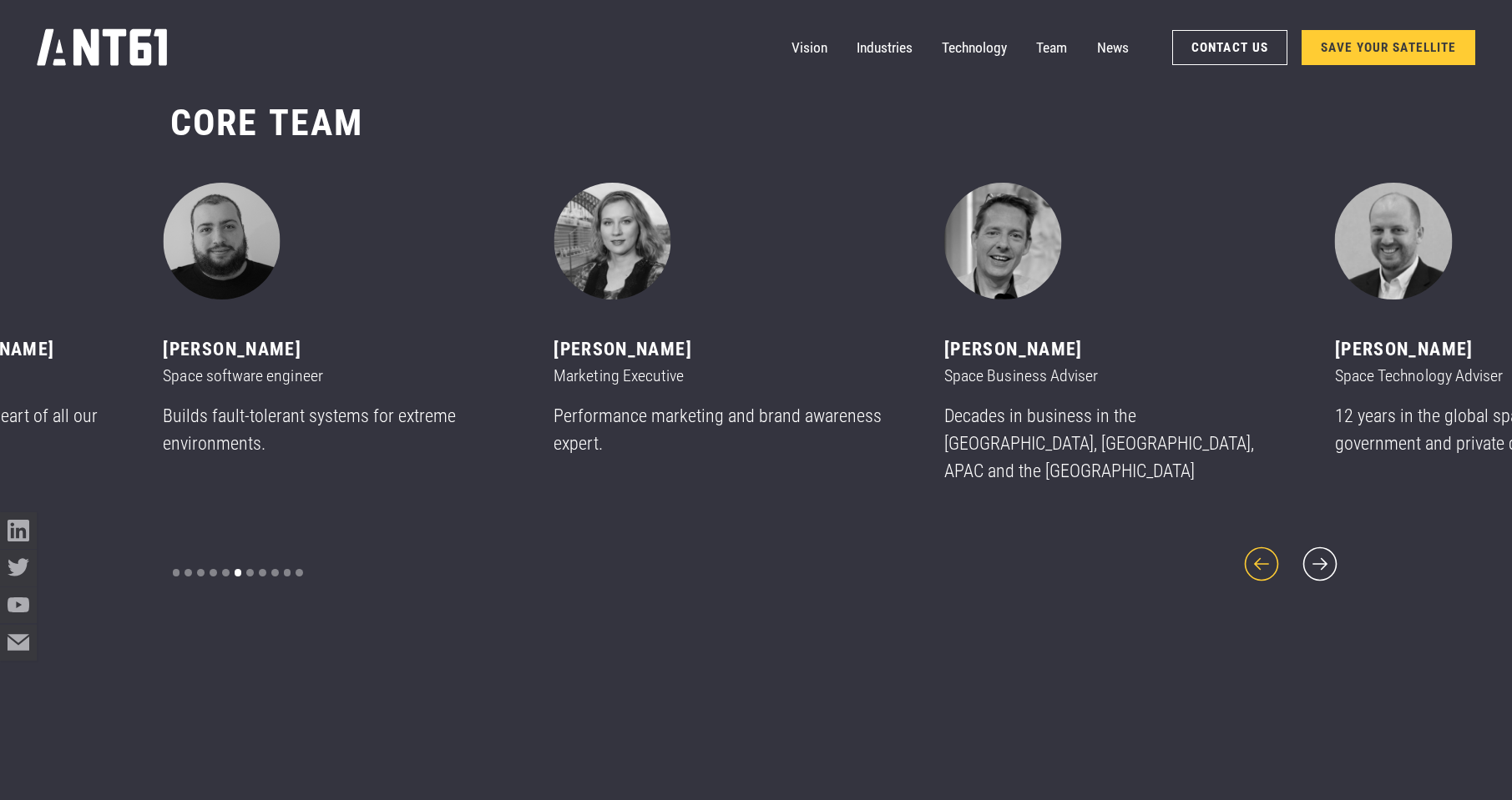
click at [1259, 554] on icon "previous slide" at bounding box center [1261, 564] width 44 height 44
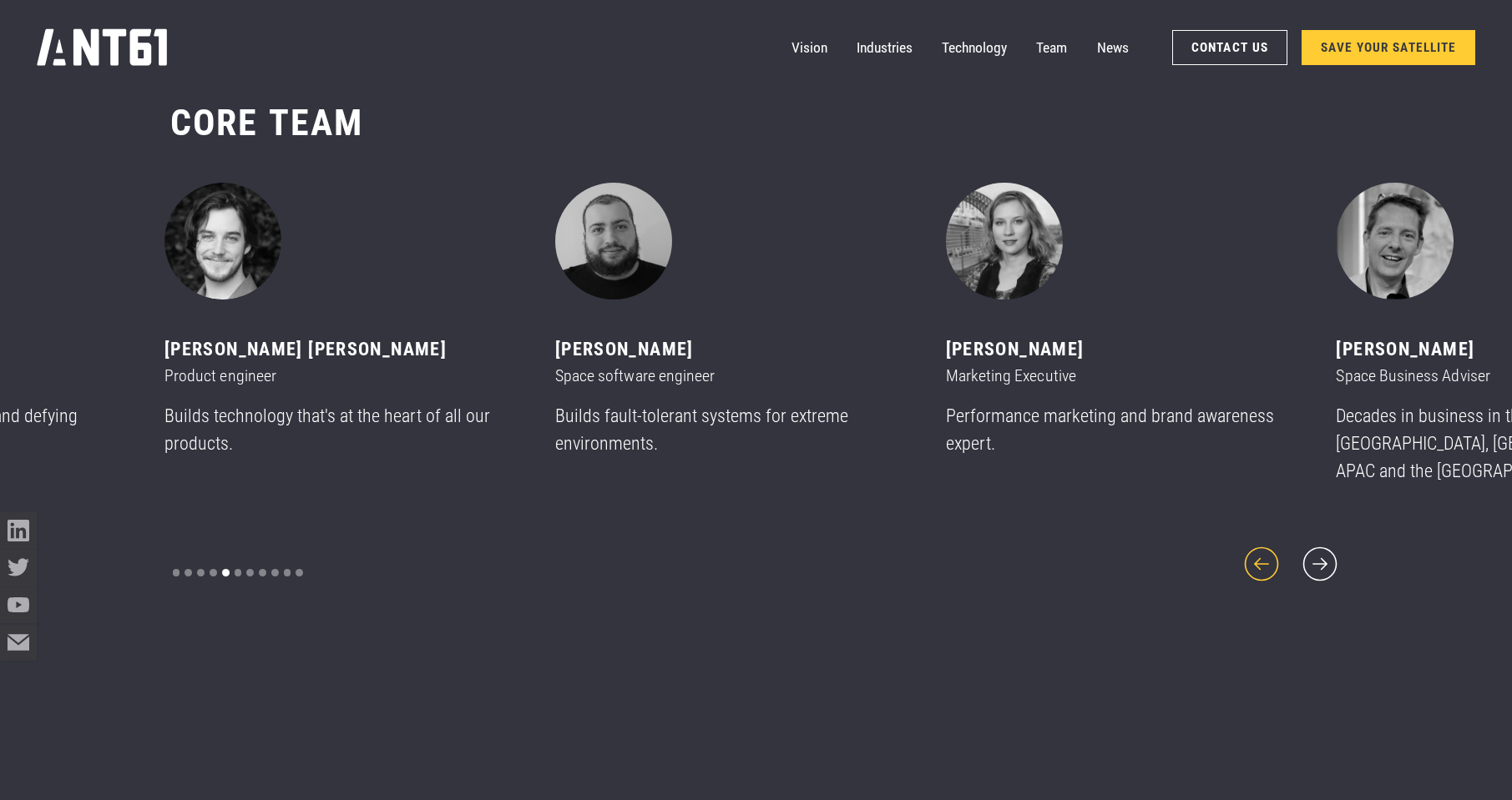
click at [1259, 554] on icon "previous slide" at bounding box center [1261, 564] width 44 height 44
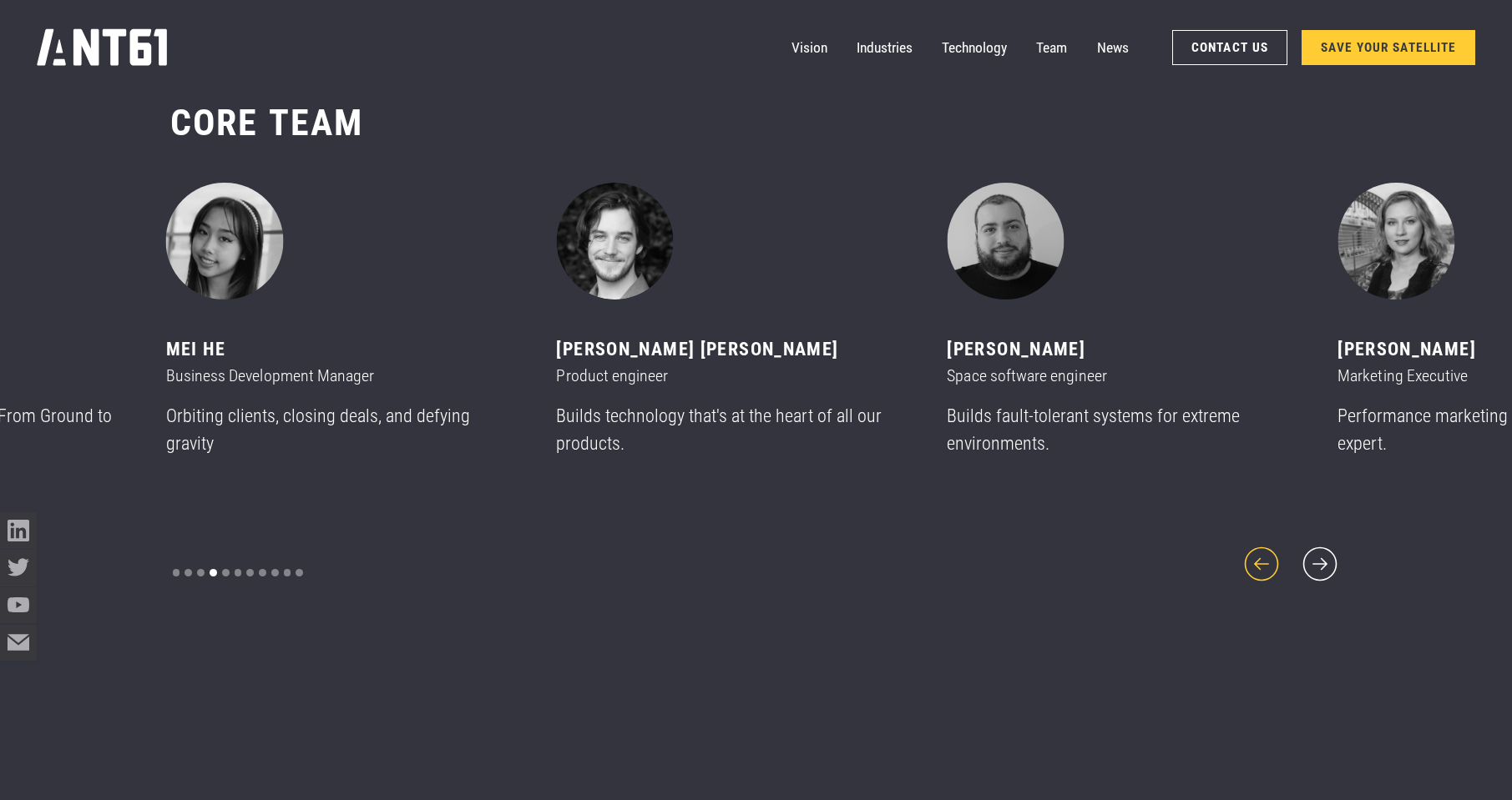
click at [1259, 554] on icon "previous slide" at bounding box center [1261, 564] width 44 height 44
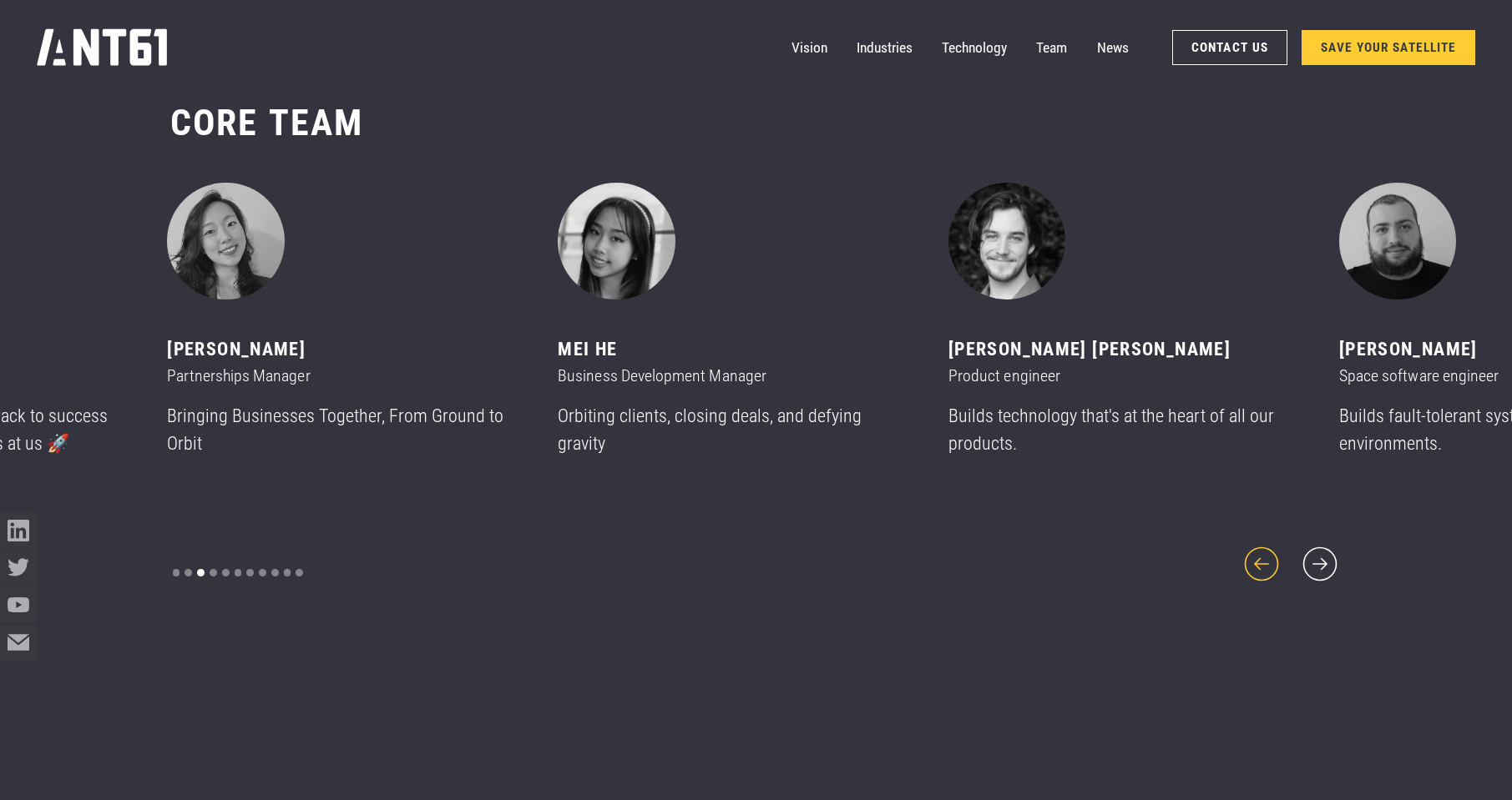
click at [1259, 554] on icon "previous slide" at bounding box center [1261, 564] width 44 height 44
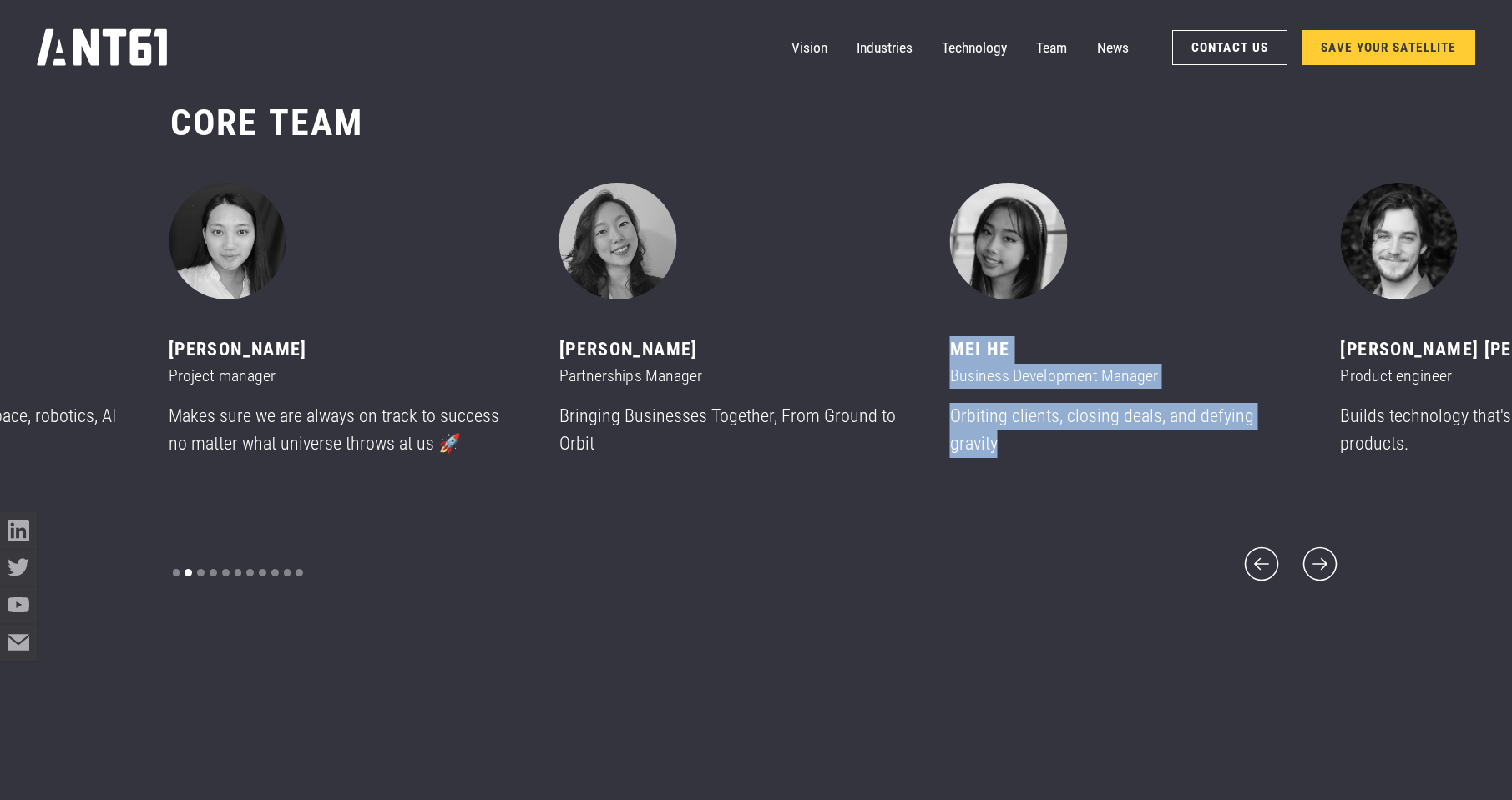
drag, startPoint x: 1006, startPoint y: 459, endPoint x: 956, endPoint y: 365, distance: 106.5
click at [956, 365] on div "MeI He Business Development Manager Orbiting clients, closing deals, and defyin…" at bounding box center [1123, 327] width 346 height 288
click at [1264, 552] on icon "previous slide" at bounding box center [1260, 564] width 34 height 34
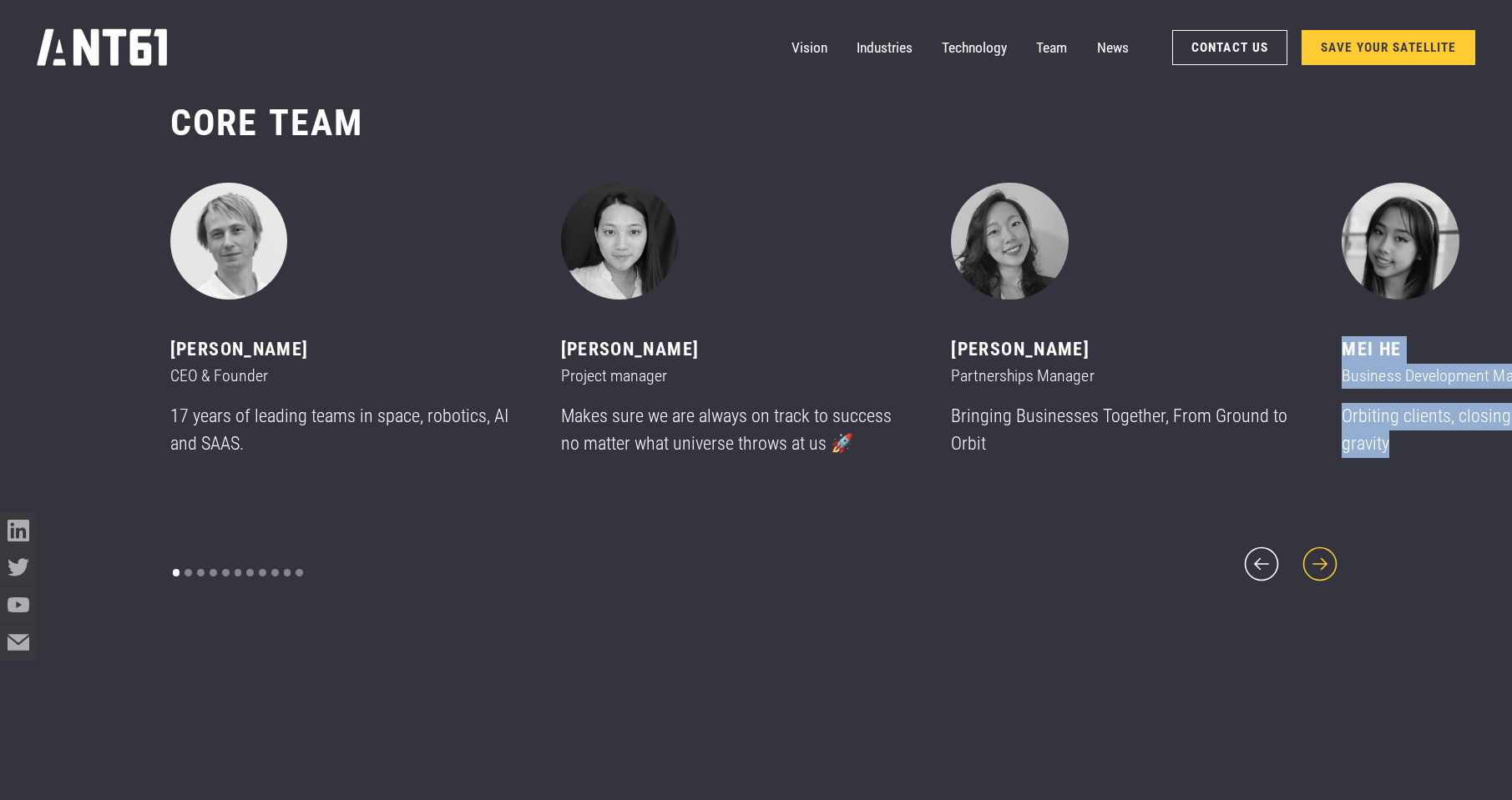
click at [1322, 551] on icon "next slide" at bounding box center [1320, 564] width 44 height 44
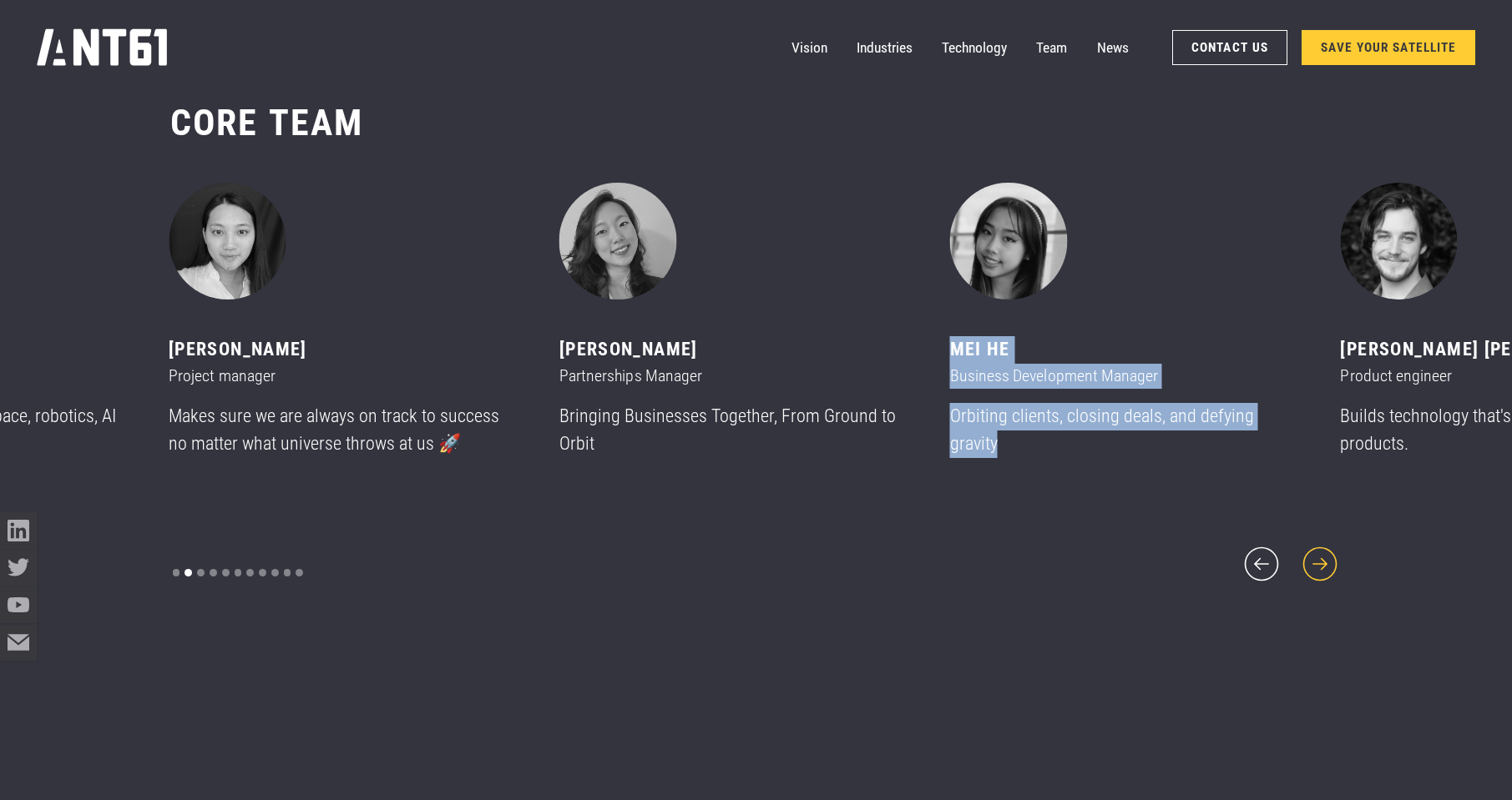
click at [1326, 550] on icon "next slide" at bounding box center [1320, 564] width 44 height 44
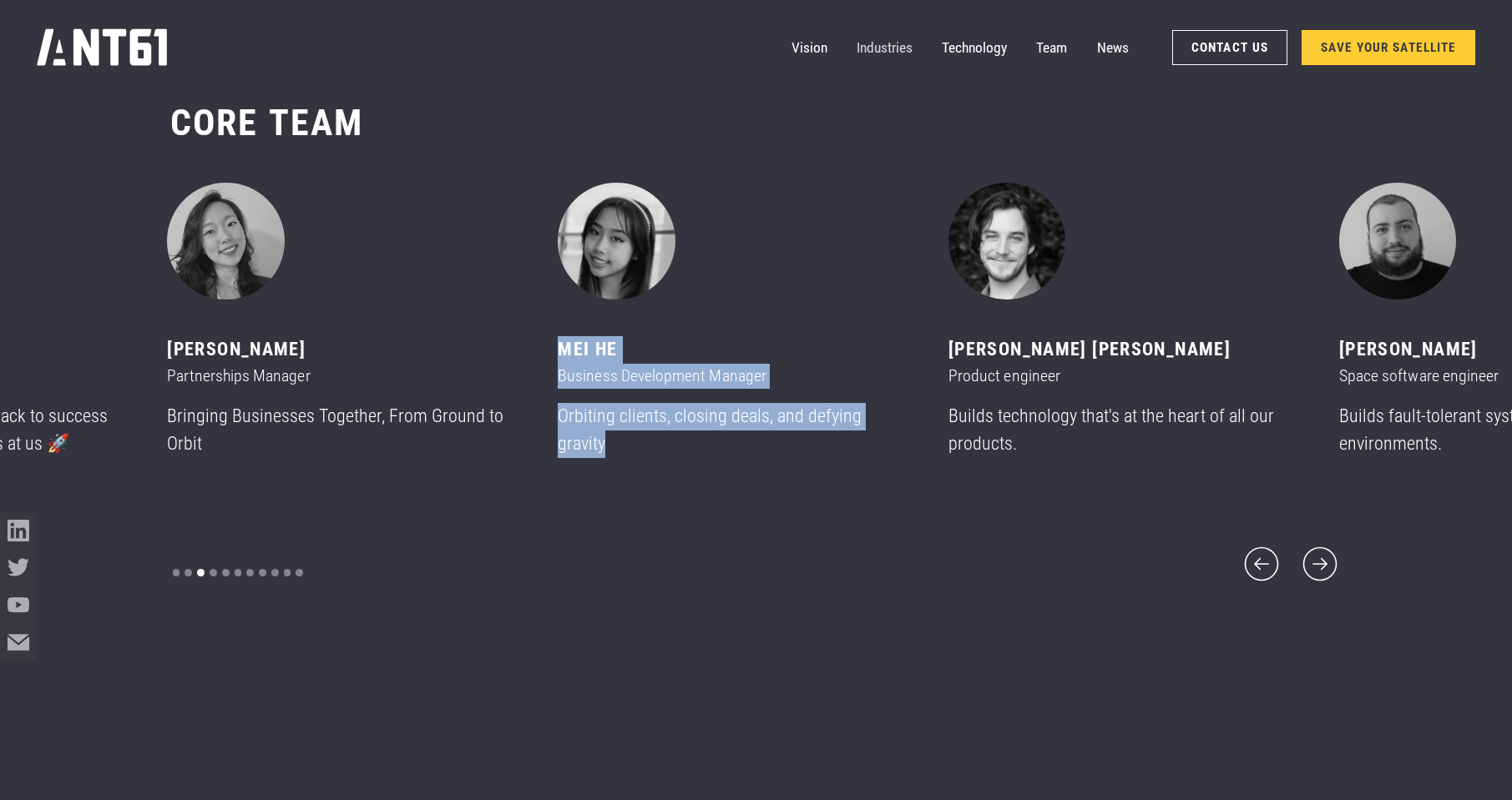
click at [865, 48] on link "Industries" at bounding box center [884, 48] width 56 height 37
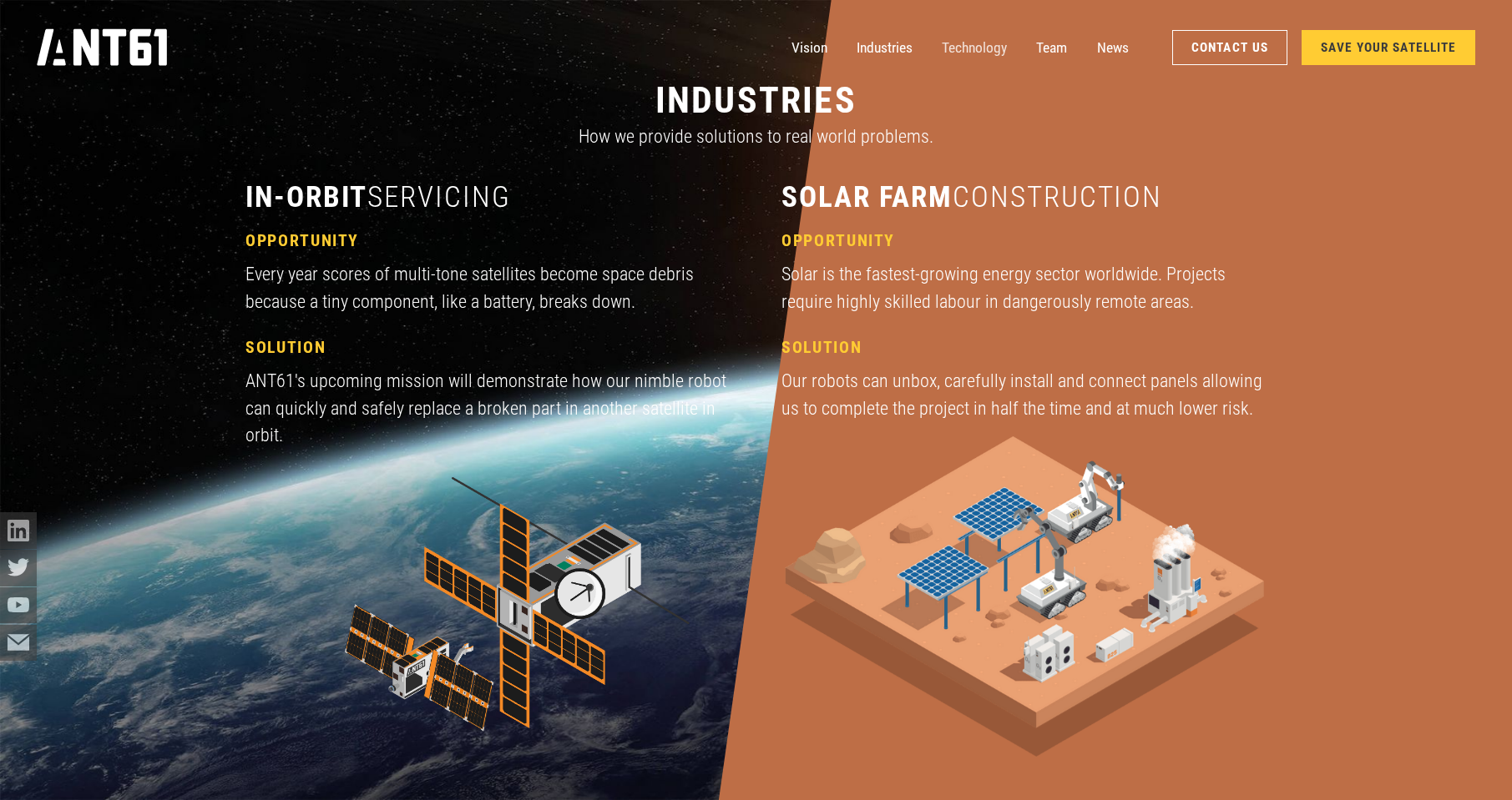
scroll to position [2402, 0]
click at [967, 48] on link "Technology" at bounding box center [974, 48] width 65 height 37
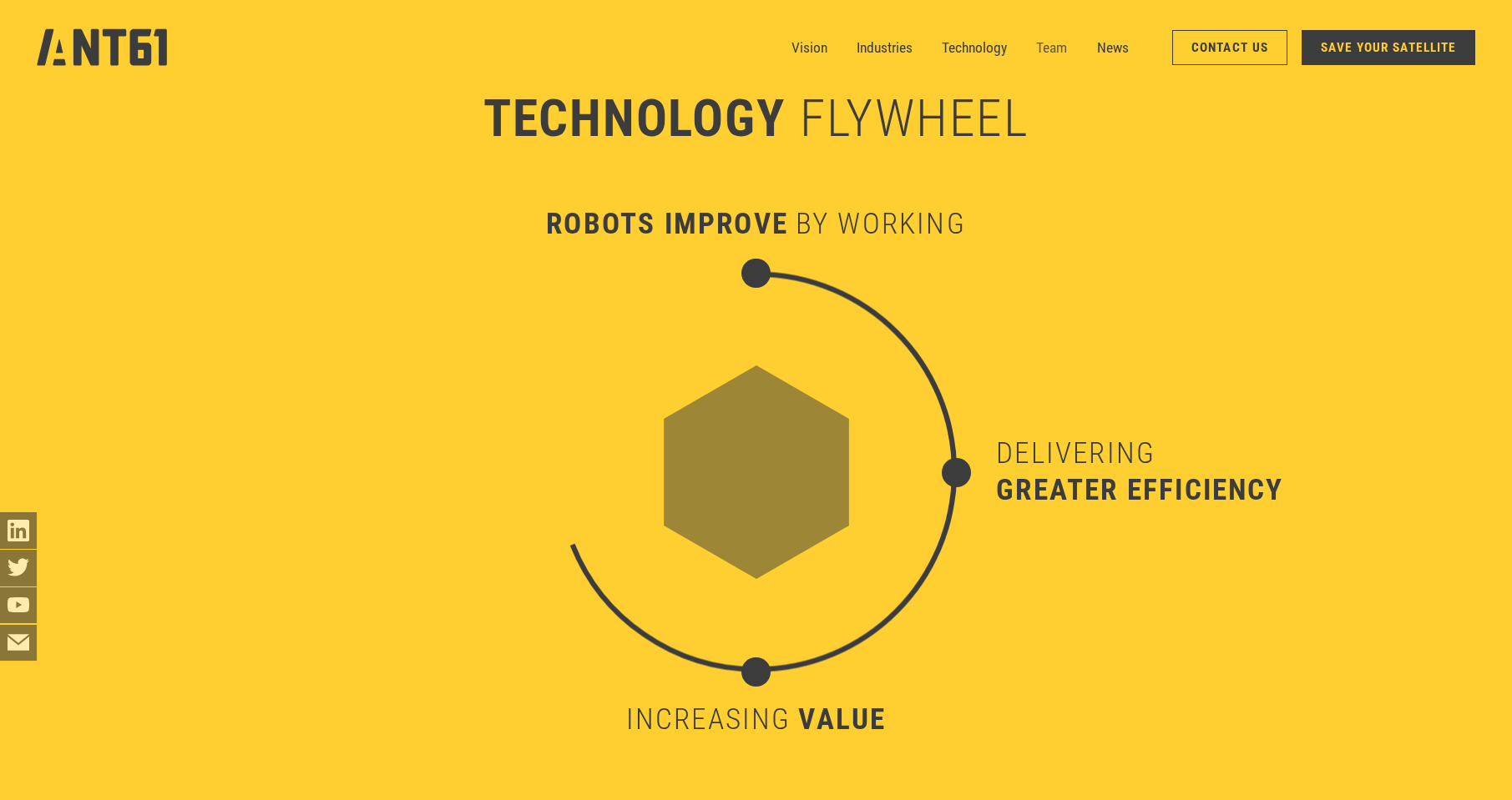
click at [1054, 50] on link "Team" at bounding box center [1051, 48] width 31 height 37
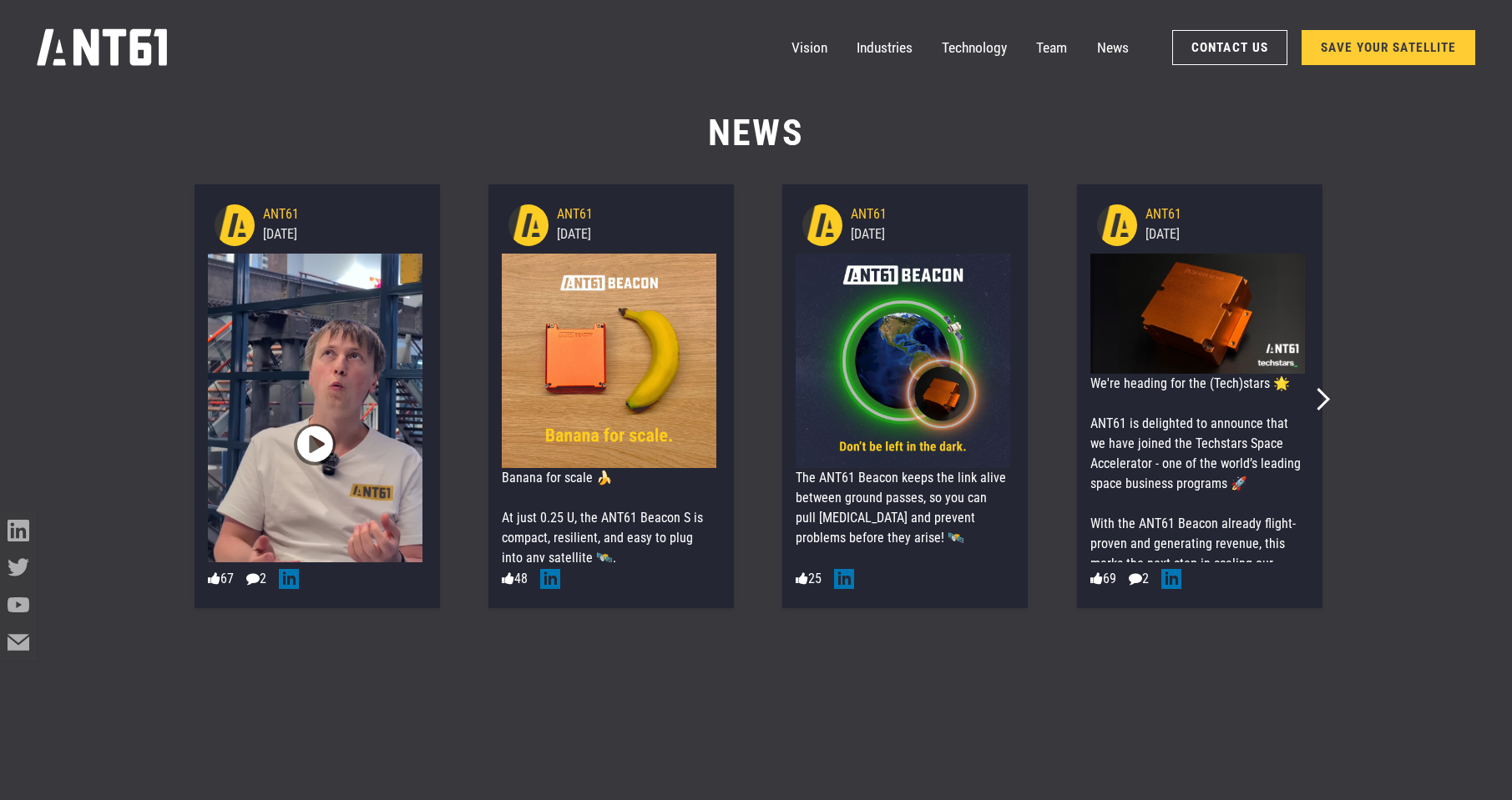
scroll to position [10341, 0]
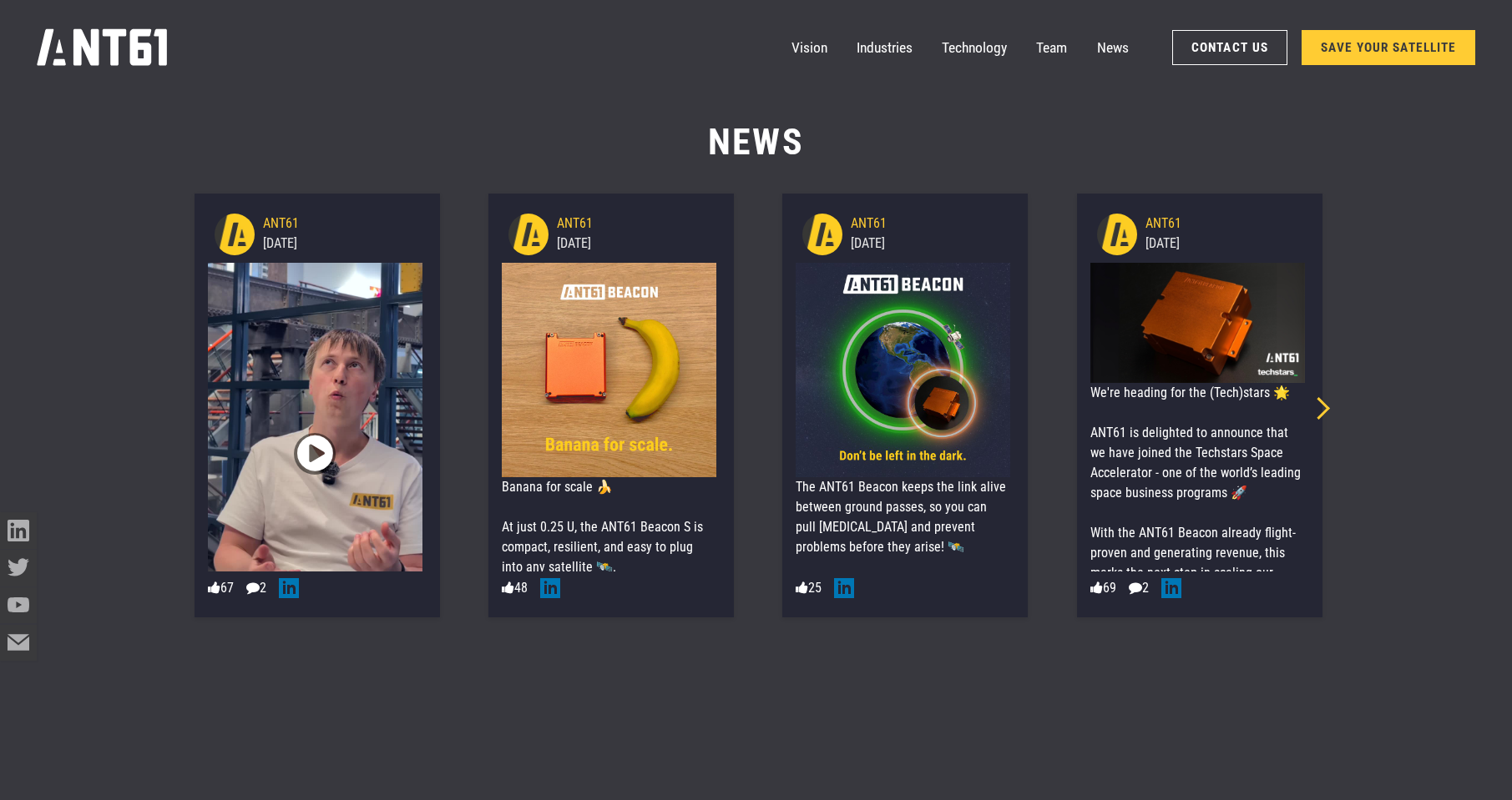
click at [1326, 407] on icon "Next slide" at bounding box center [1318, 408] width 23 height 23
